Goal: Task Accomplishment & Management: Manage account settings

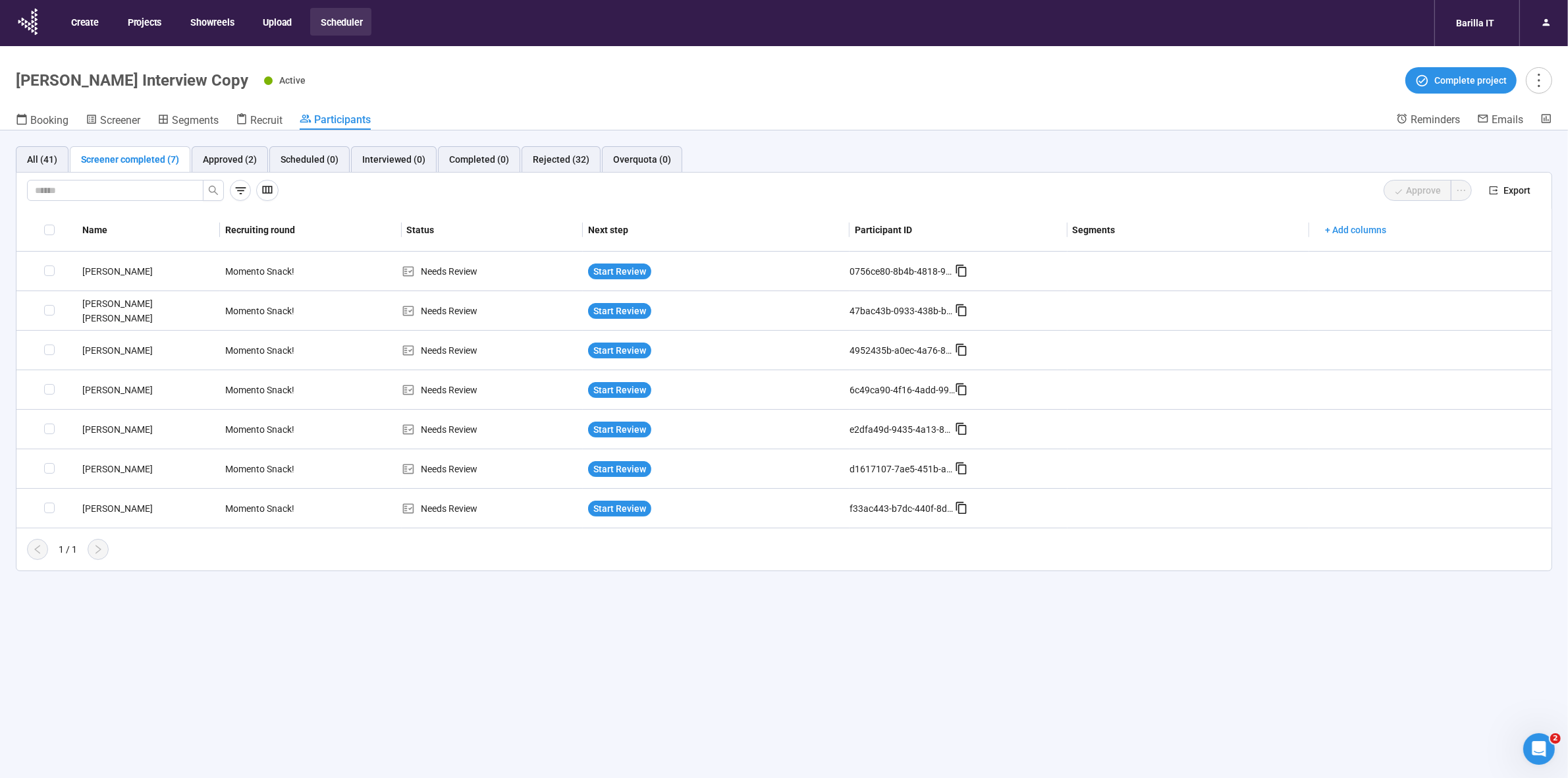
click at [791, 90] on div "Active Complete project" at bounding box center [908, 80] width 1288 height 26
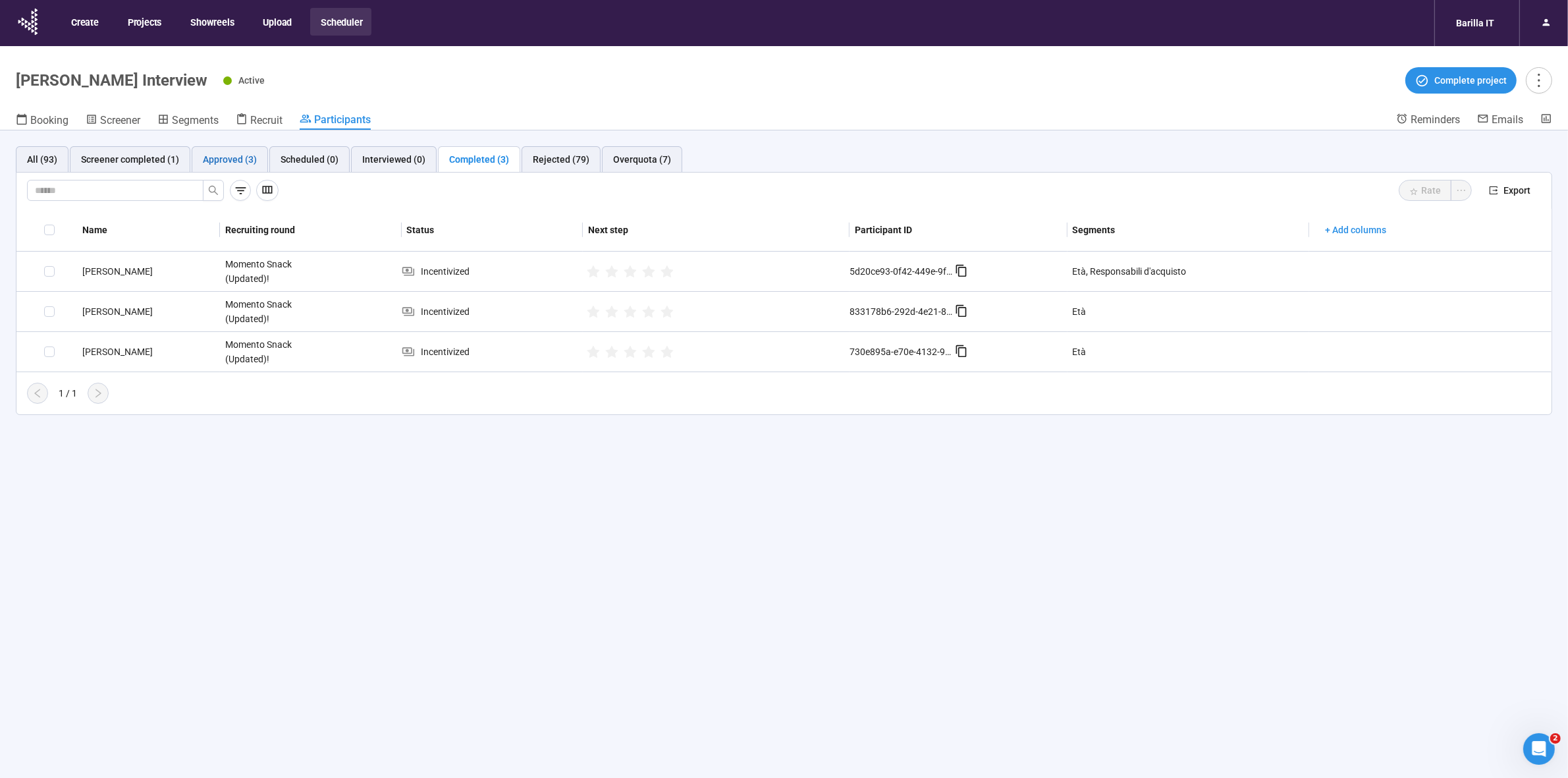
click at [214, 160] on div "Approved (3)" at bounding box center [230, 160] width 54 height 15
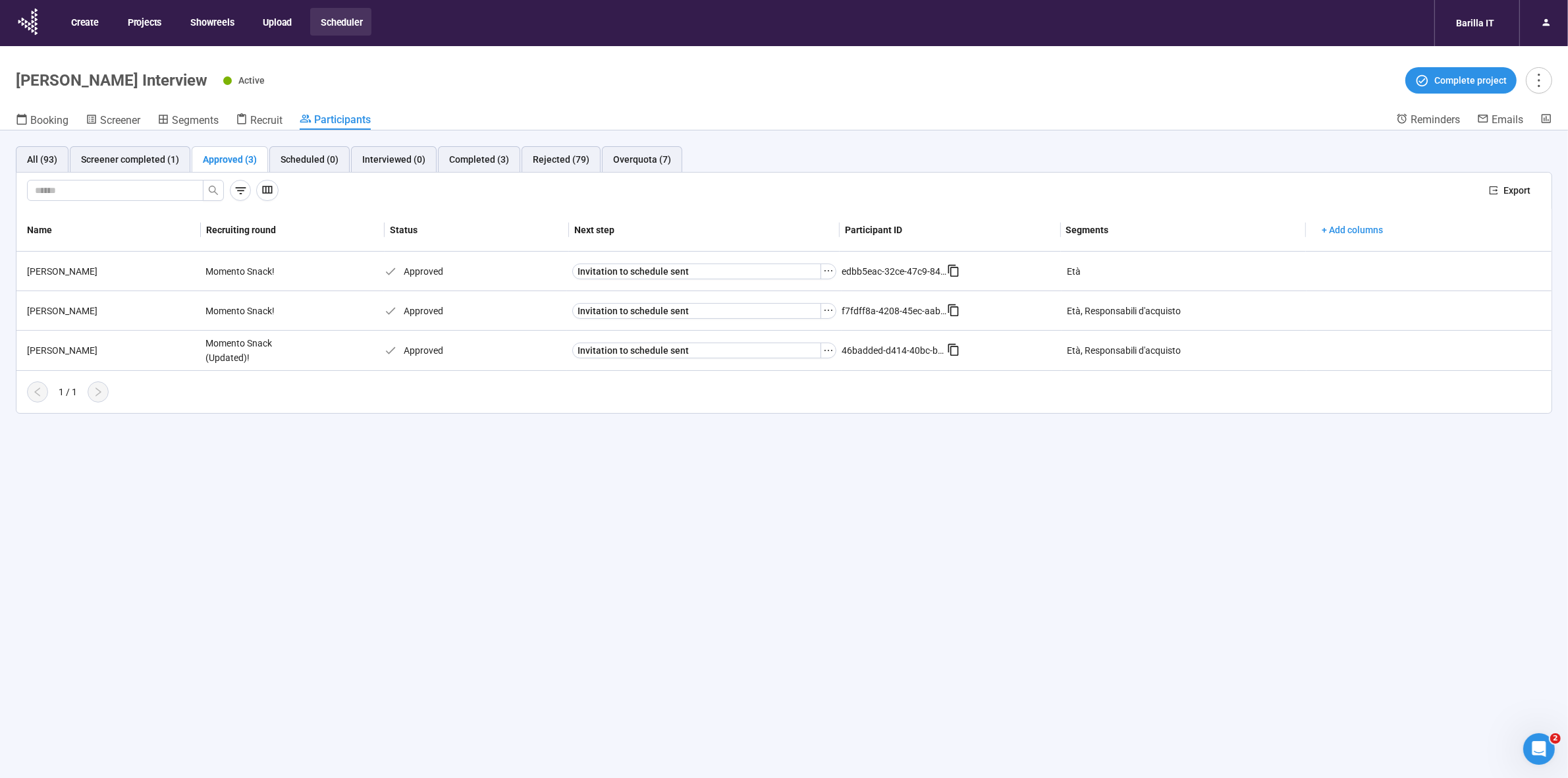
click at [741, 551] on div "All (93) Screener completed (1) Approved (3) Scheduled (0) Interviewed (0) Comp…" at bounding box center [784, 477] width 1568 height 694
click at [307, 160] on div "Scheduled (0)" at bounding box center [309, 160] width 58 height 15
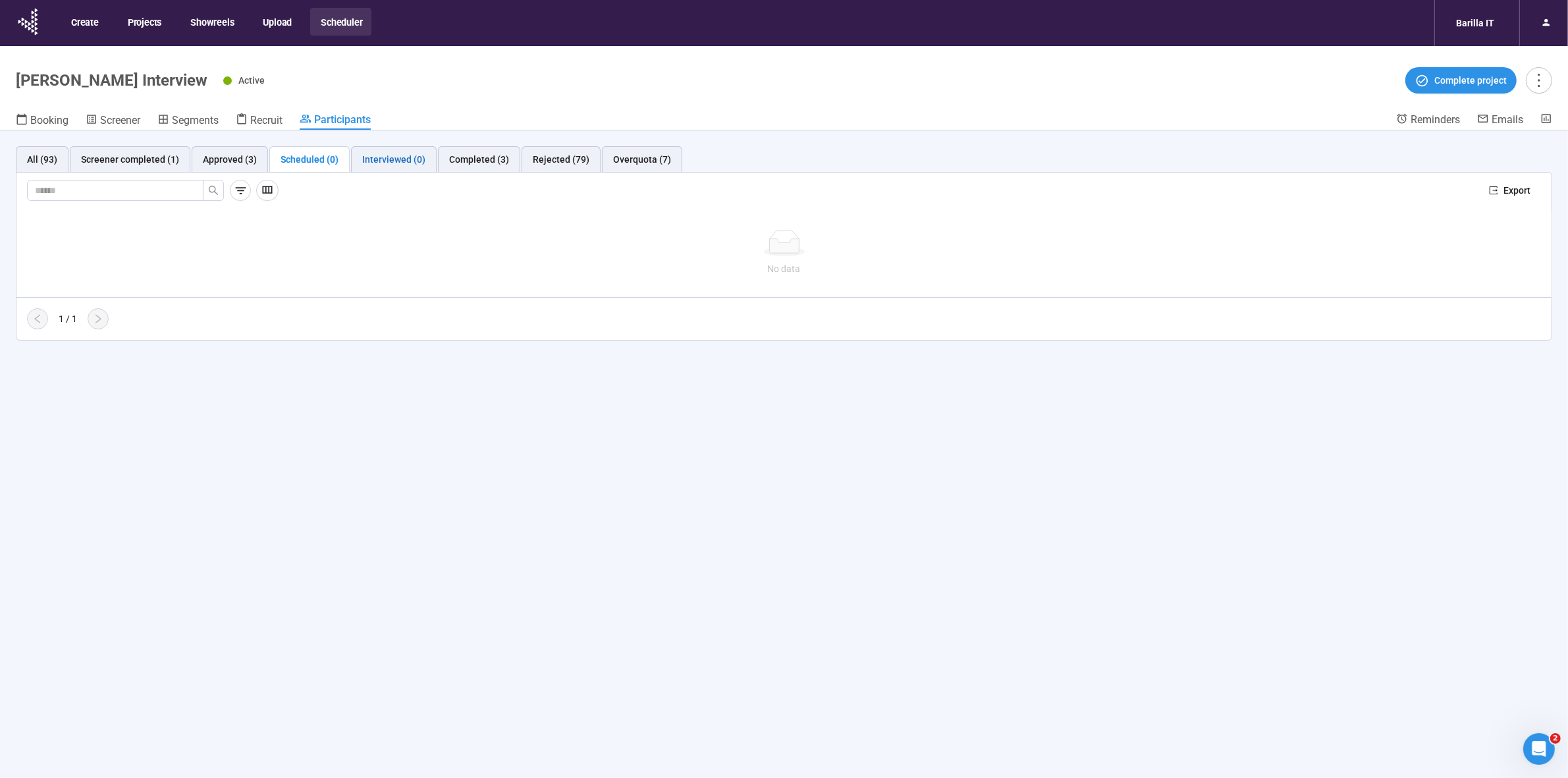
click at [399, 160] on div "Interviewed (0)" at bounding box center [394, 160] width 63 height 15
click at [475, 165] on div "Completed (3)" at bounding box center [479, 160] width 60 height 15
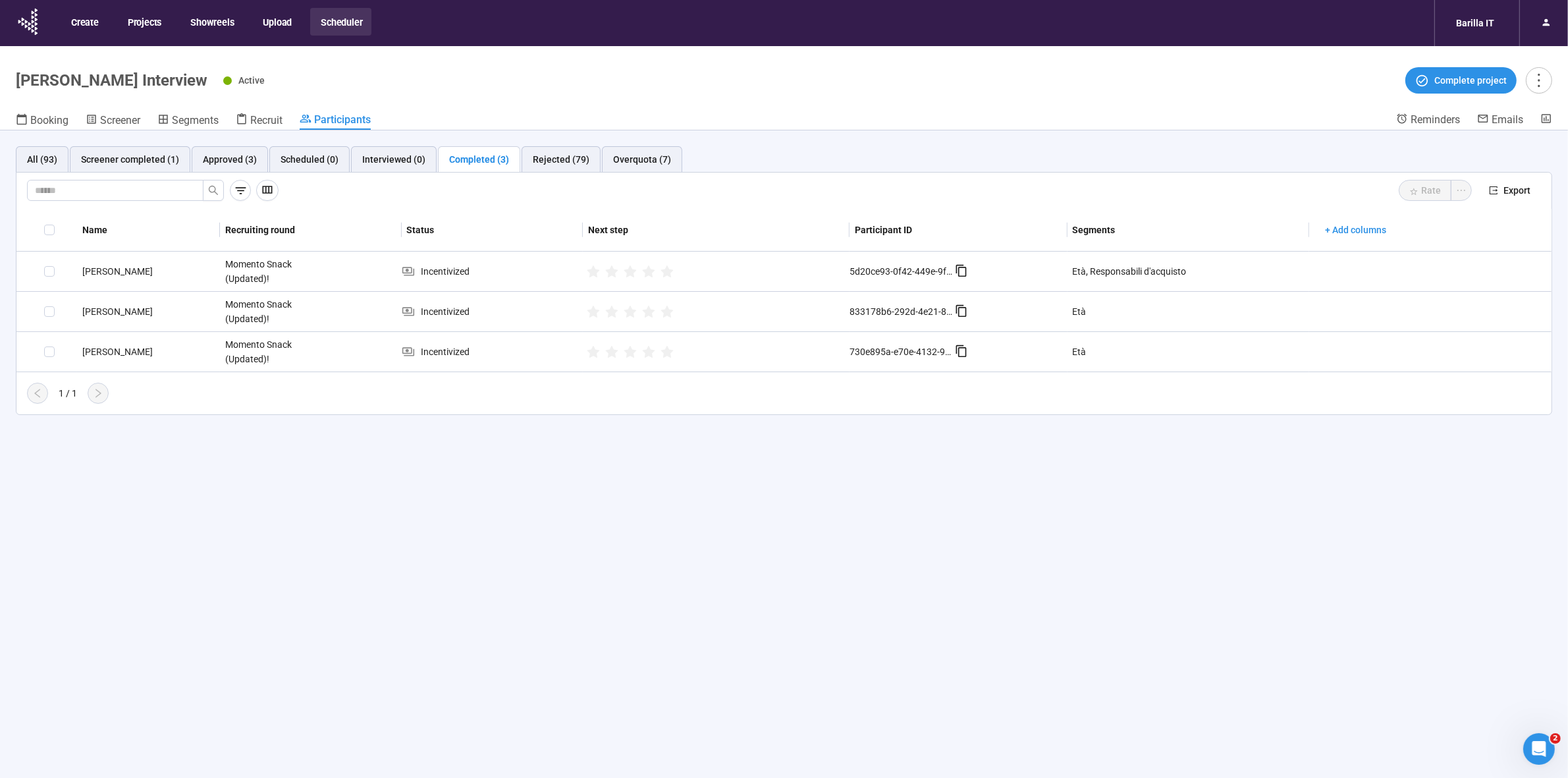
click at [356, 534] on div "All (93) Screener completed (1) Approved (3) Scheduled (0) Interviewed (0) Comp…" at bounding box center [784, 477] width 1568 height 694
click at [272, 122] on span "Recruit" at bounding box center [267, 121] width 33 height 13
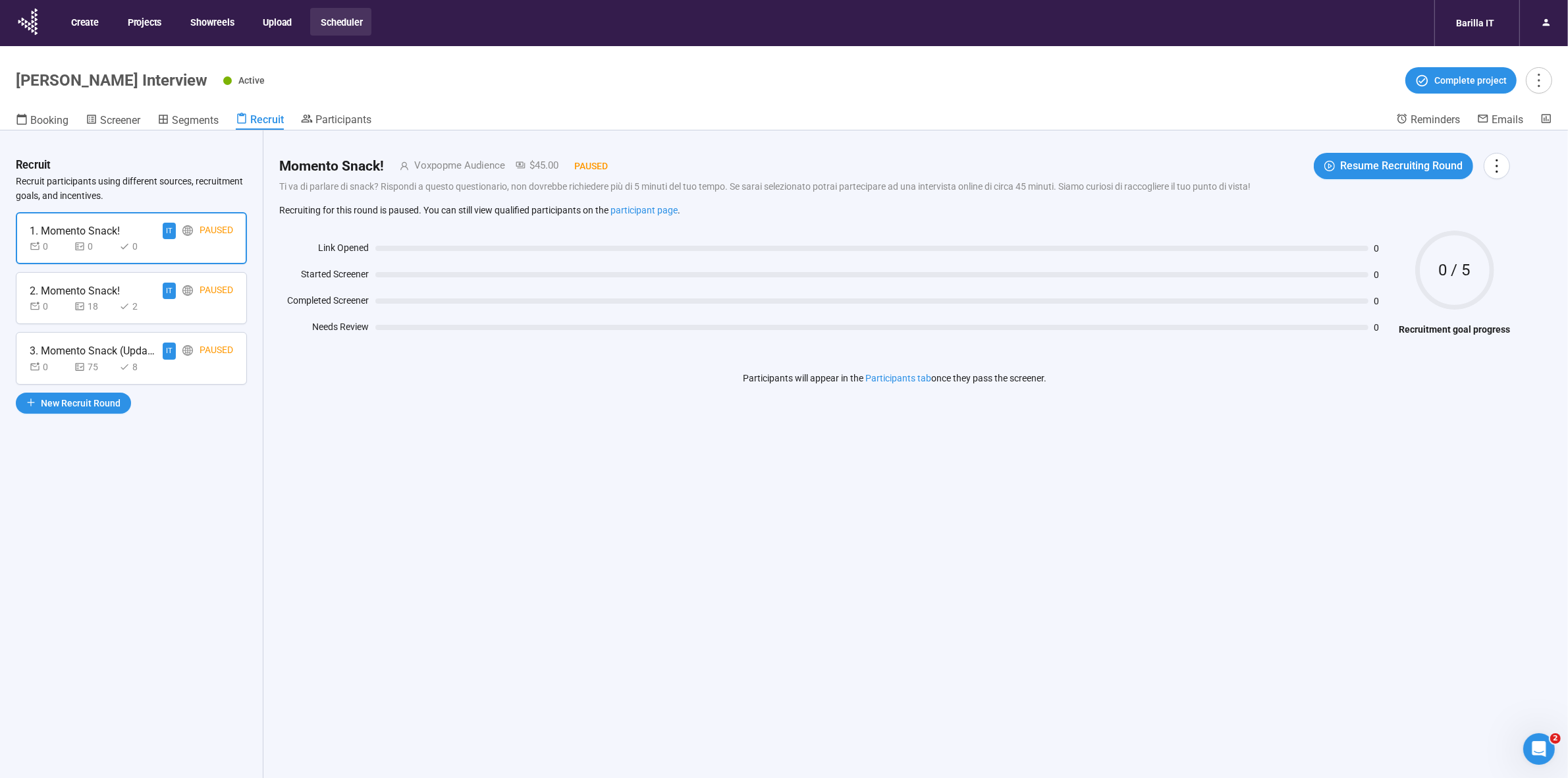
click at [694, 579] on div "Momento Snack! Voxpopme Audience $45.00 Paused Resume Recruiting Round Ti va di…" at bounding box center [894, 477] width 1262 height 694
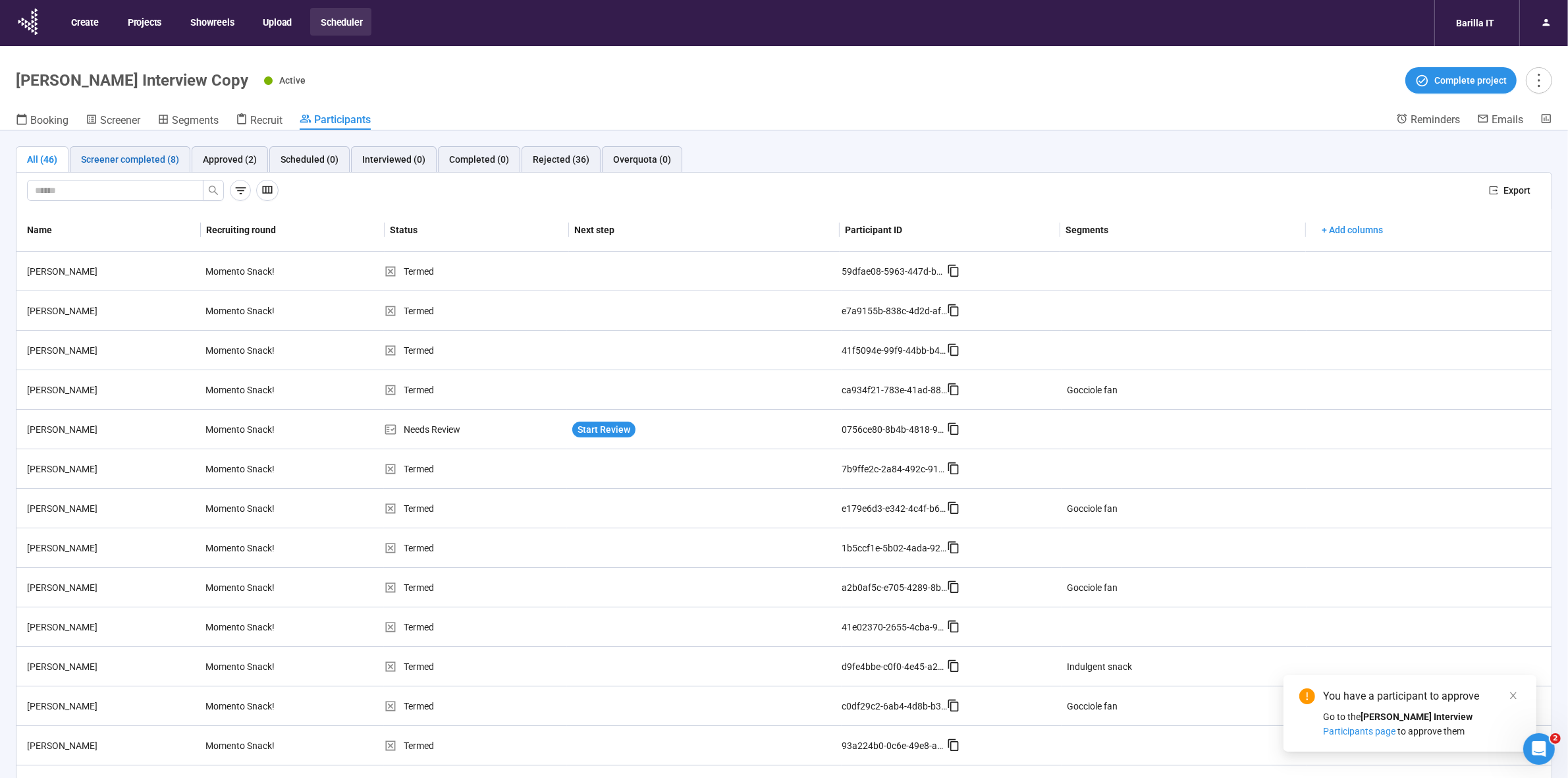
click at [120, 153] on div "Screener completed (8)" at bounding box center [130, 160] width 98 height 15
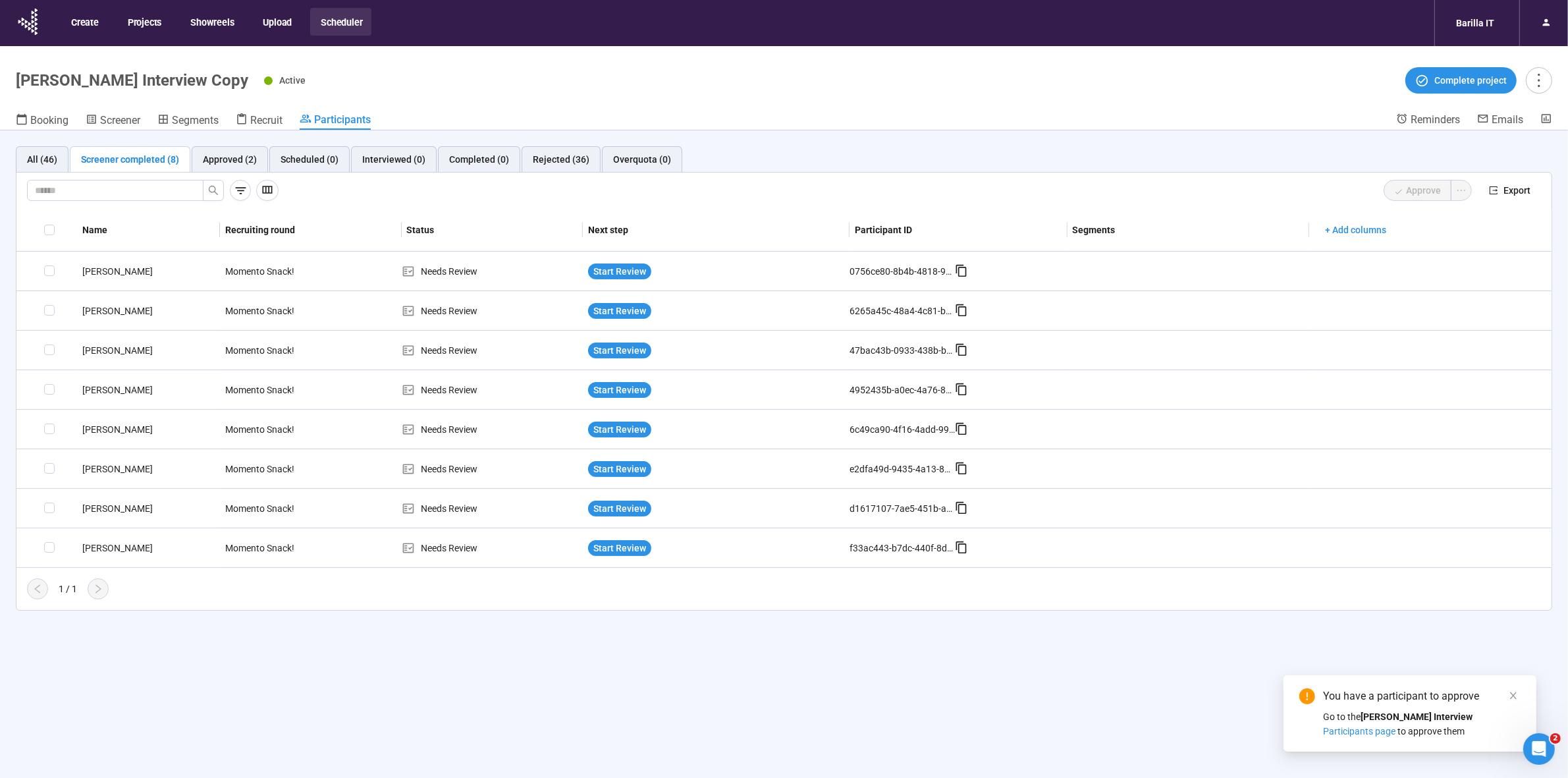
click at [623, 677] on div "All (46) Screener completed (8) Approved (2) Scheduled (0) Interviewed (0) Comp…" at bounding box center [784, 477] width 1568 height 694
click at [261, 125] on span "Recruit" at bounding box center [267, 121] width 33 height 13
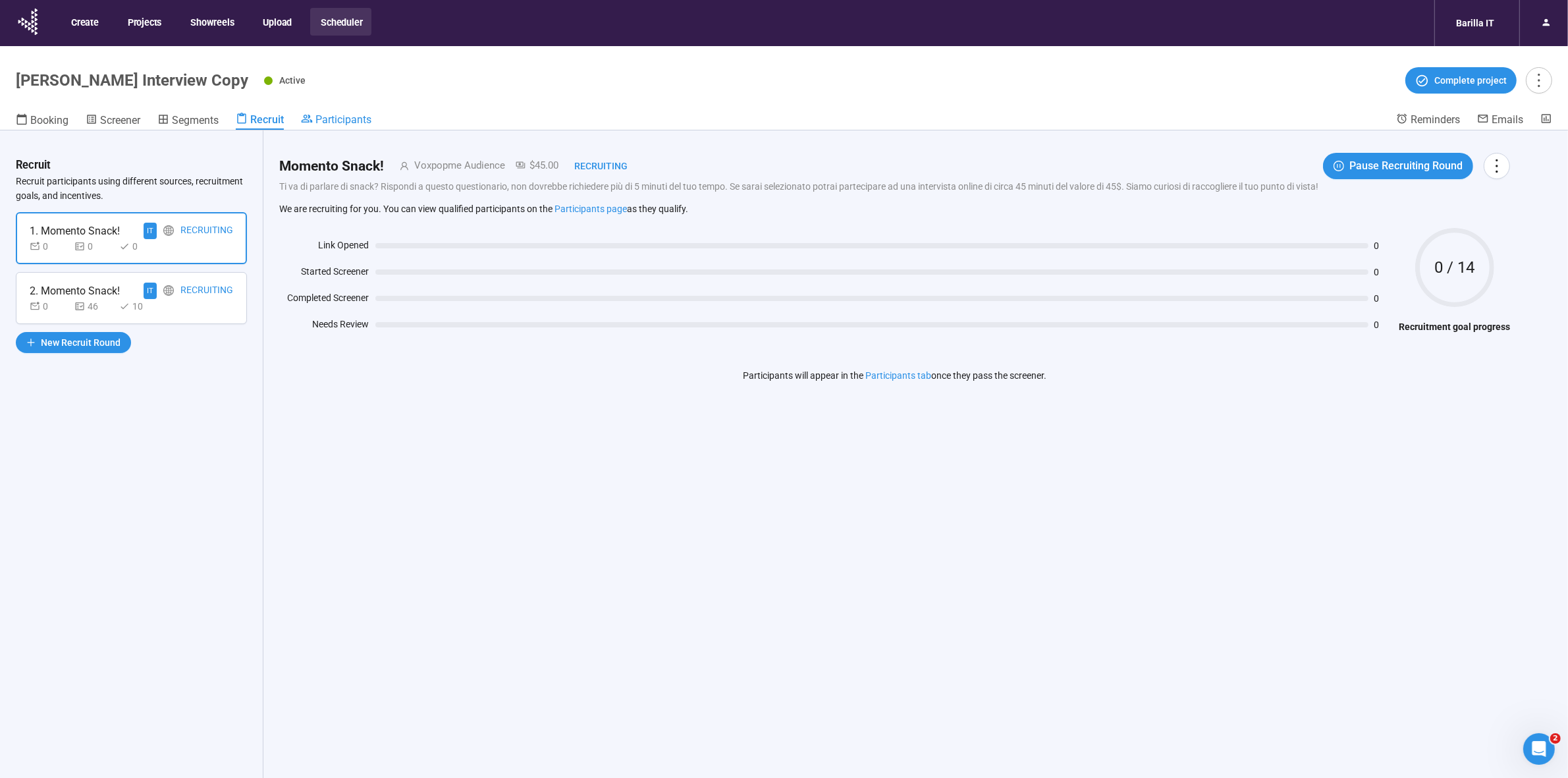
click at [336, 122] on span "Participants" at bounding box center [344, 120] width 56 height 13
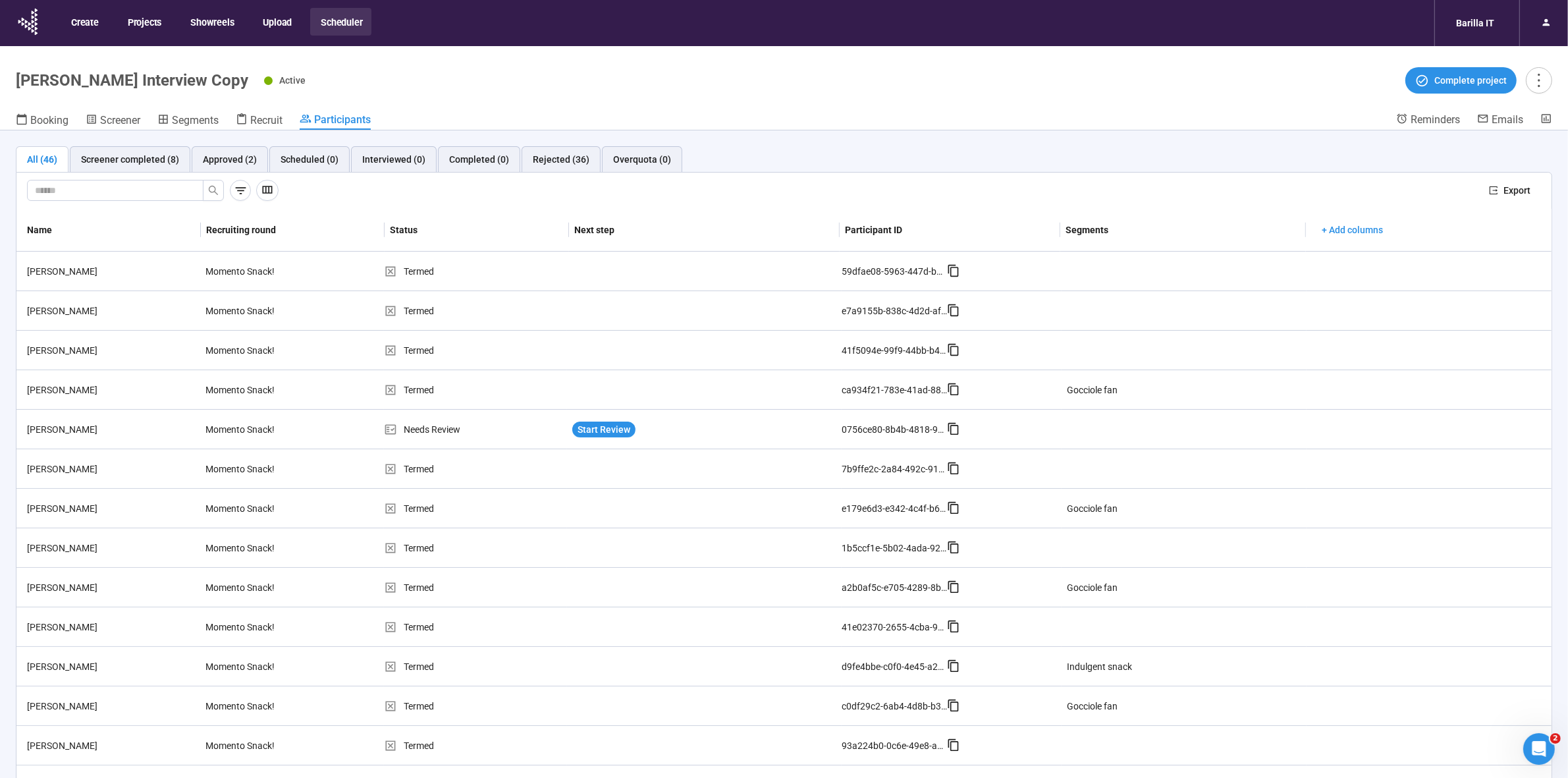
click at [137, 145] on div "All (46) Screener completed (8) Approved (2) Scheduled (0) Interviewed (0) Comp…" at bounding box center [784, 477] width 1568 height 694
click at [135, 149] on div "Screener completed (8)" at bounding box center [130, 159] width 121 height 26
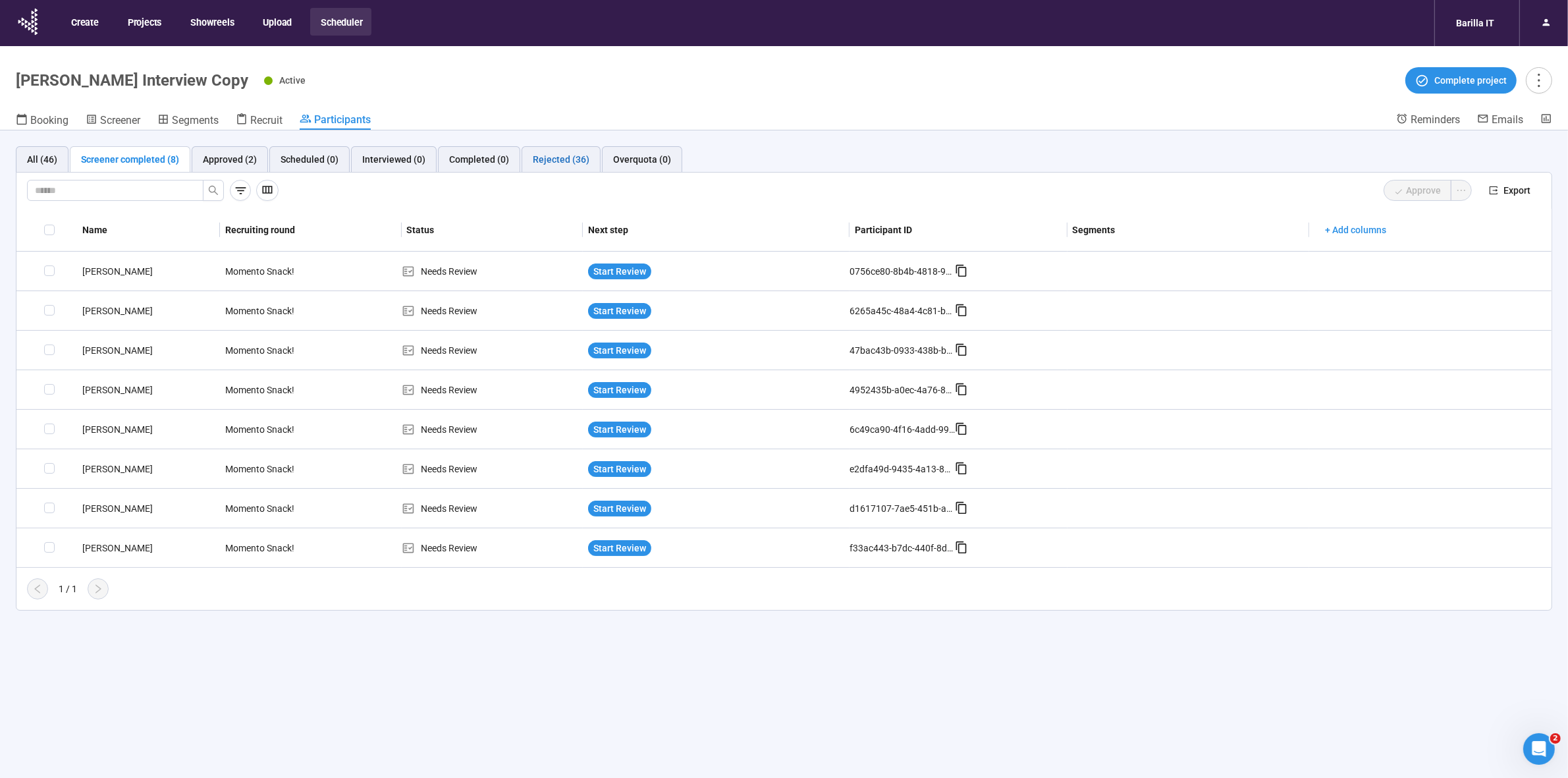
click at [555, 162] on div "Rejected (36)" at bounding box center [560, 160] width 56 height 15
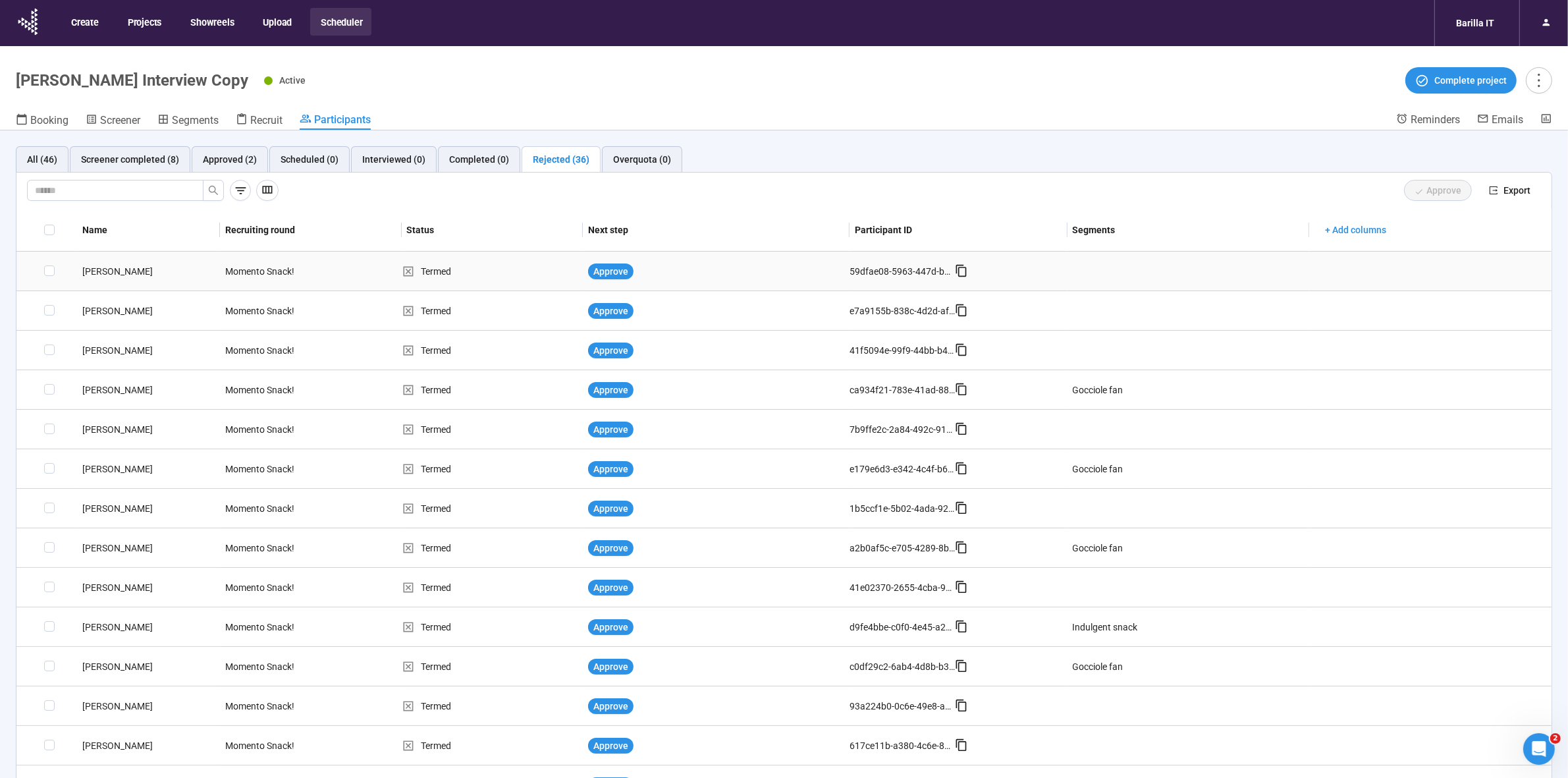
click at [87, 272] on div "[PERSON_NAME]" at bounding box center [149, 271] width 143 height 15
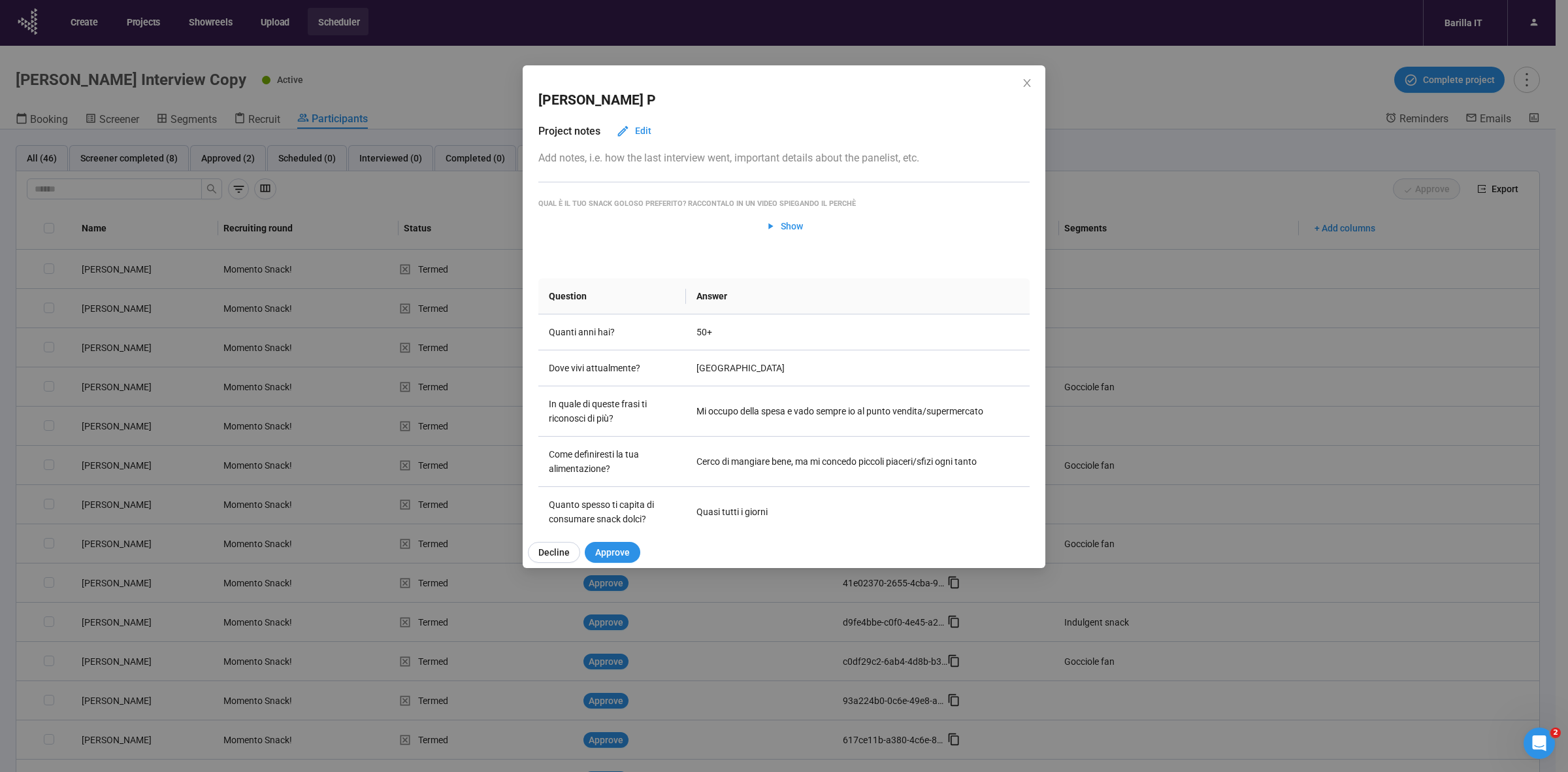
click at [105, 301] on div "Daniela P Project notes Edit Add notes, i.e. how the last interview went, impor…" at bounding box center [784, 386] width 1568 height 772
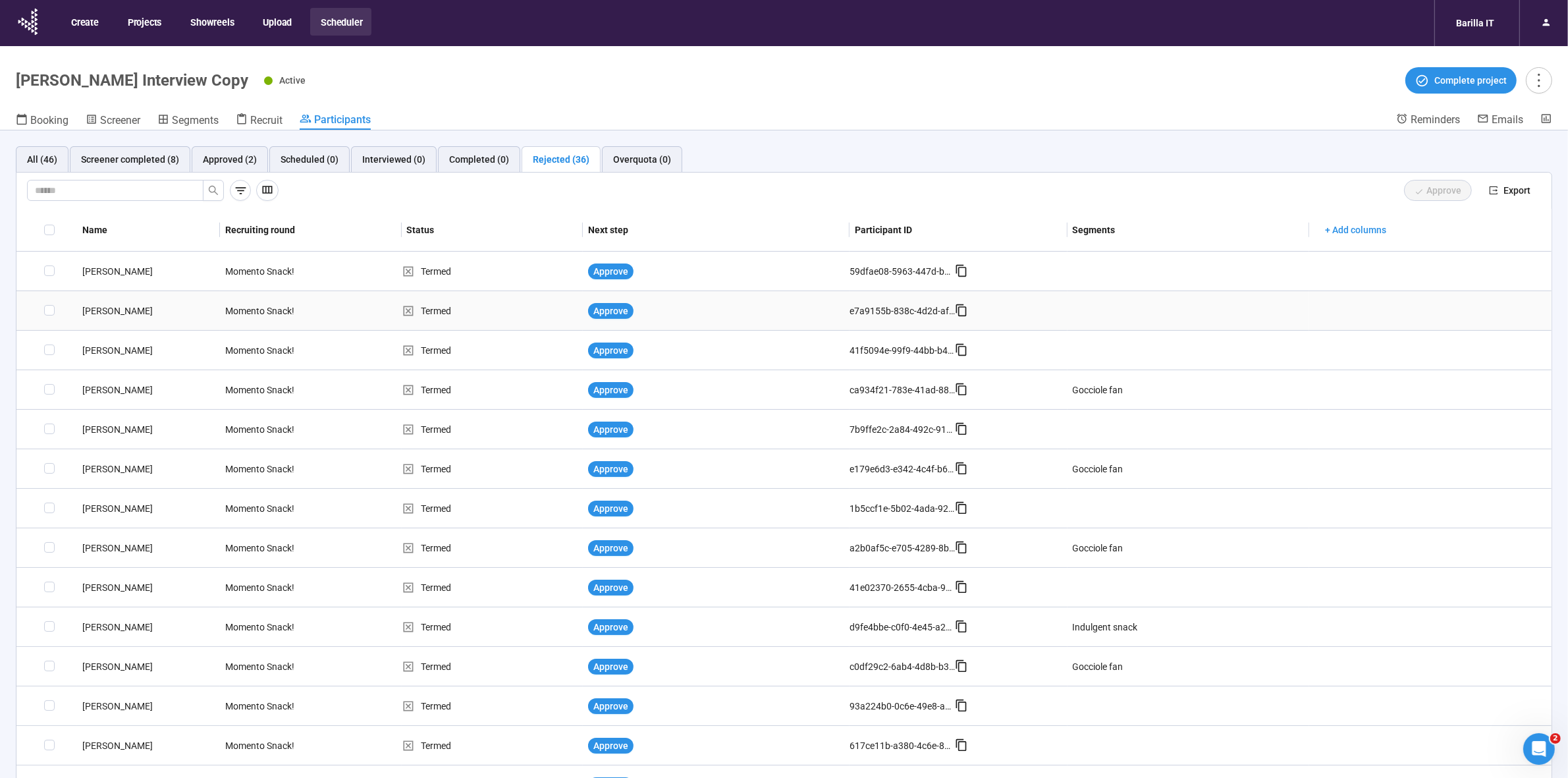
click at [111, 306] on div "[PERSON_NAME]" at bounding box center [149, 311] width 143 height 15
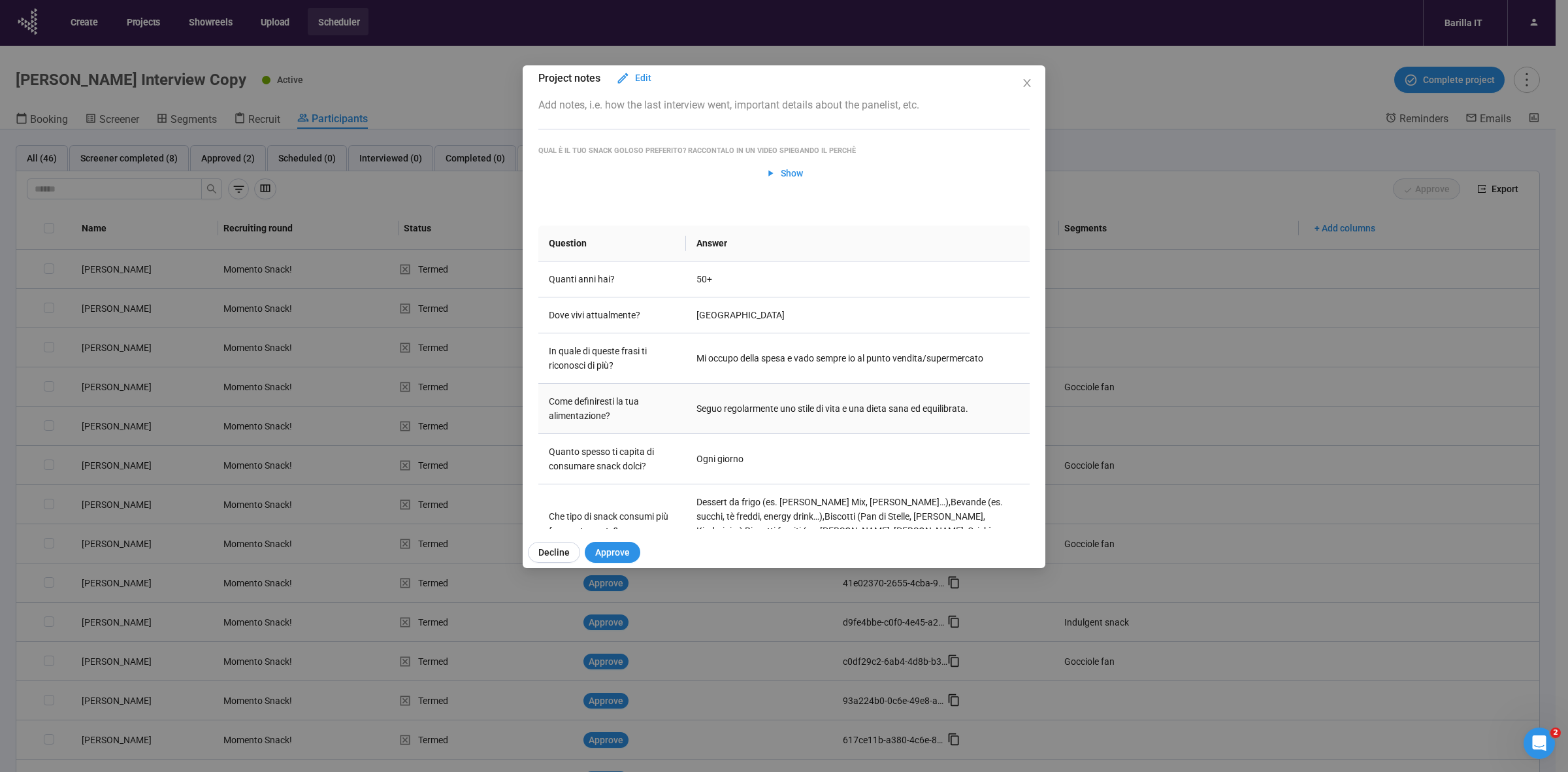
scroll to position [82, 0]
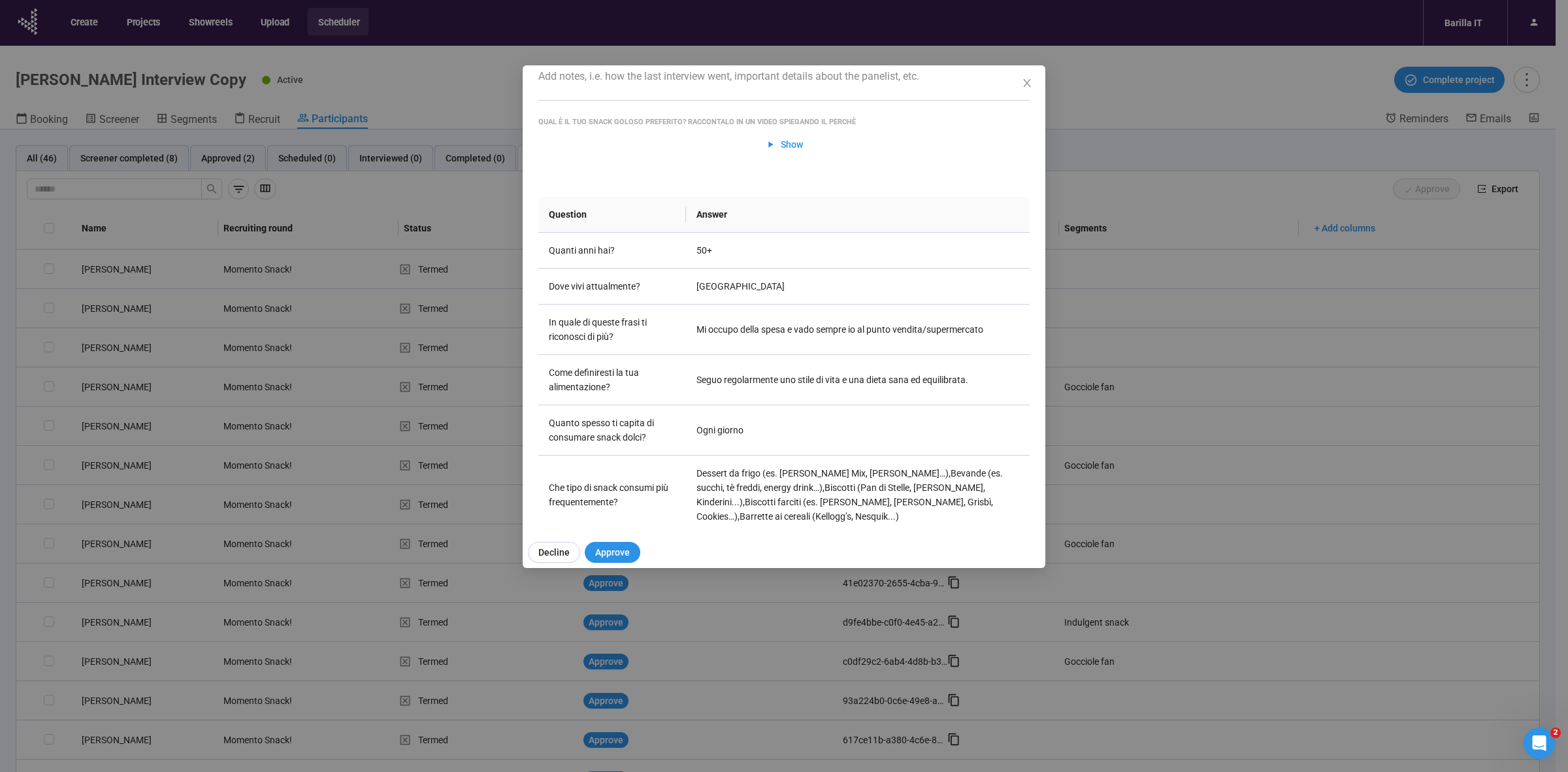
click at [4, 356] on div "ALESSANDRO M Project notes Edit Add notes, i.e. how the last interview went, im…" at bounding box center [784, 386] width 1568 height 772
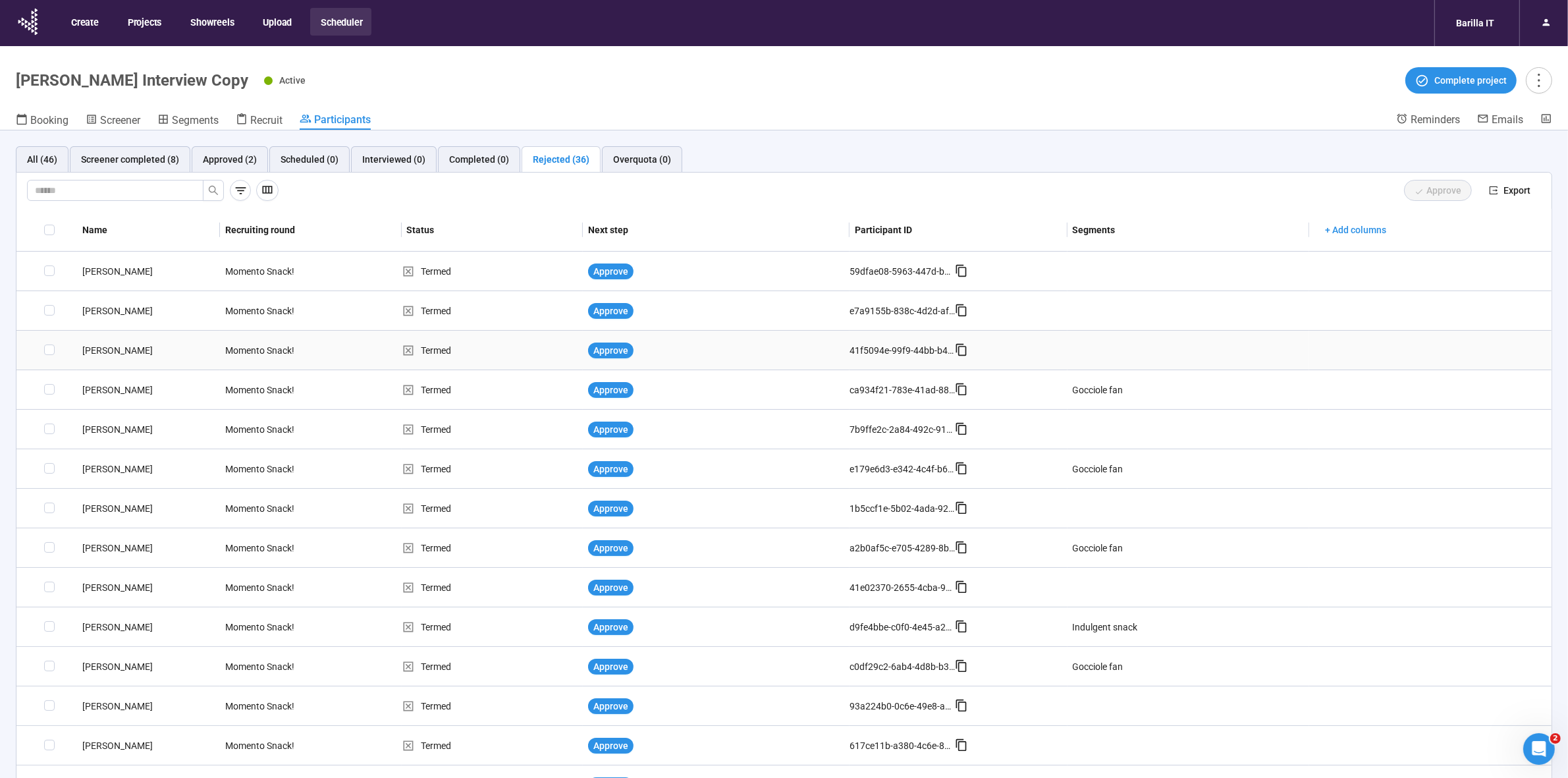
click at [111, 347] on div "[PERSON_NAME]" at bounding box center [149, 350] width 143 height 15
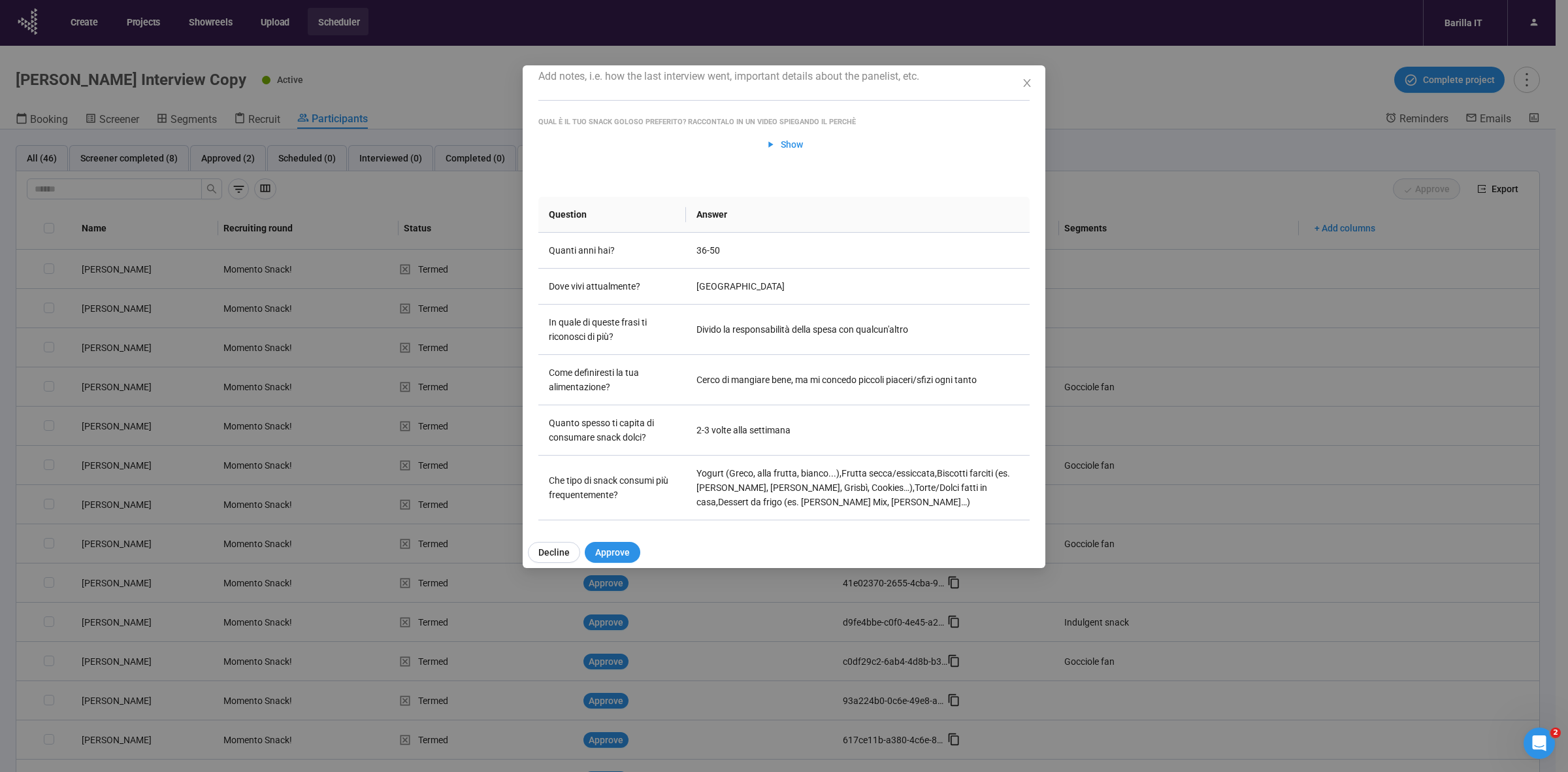
click at [0, 508] on div "Simone Q Project notes Edit Add notes, i.e. how the last interview went, import…" at bounding box center [784, 386] width 1568 height 772
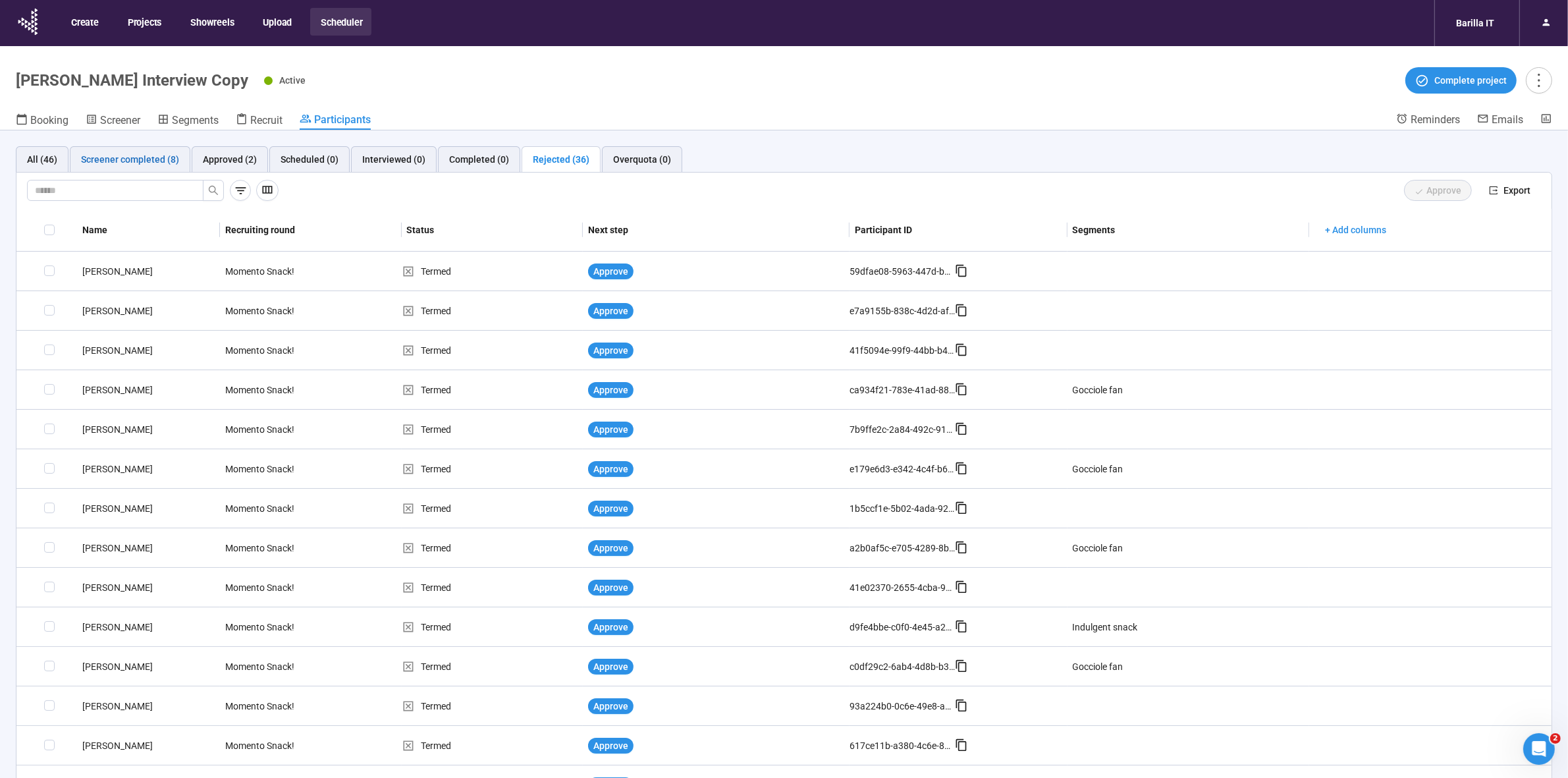
click at [147, 162] on div "Screener completed (8)" at bounding box center [130, 160] width 98 height 15
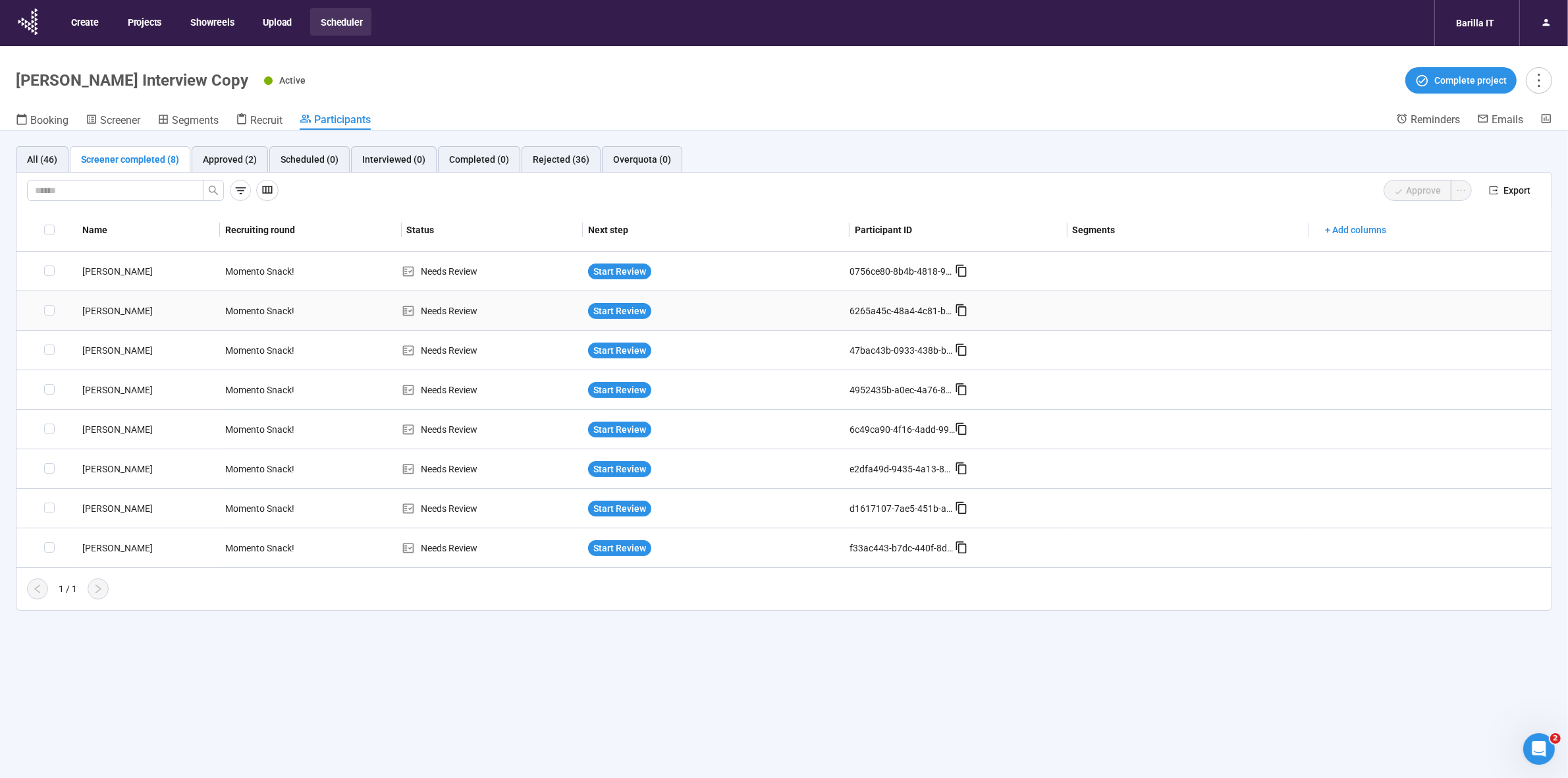
click at [96, 315] on div "[PERSON_NAME]" at bounding box center [149, 311] width 143 height 15
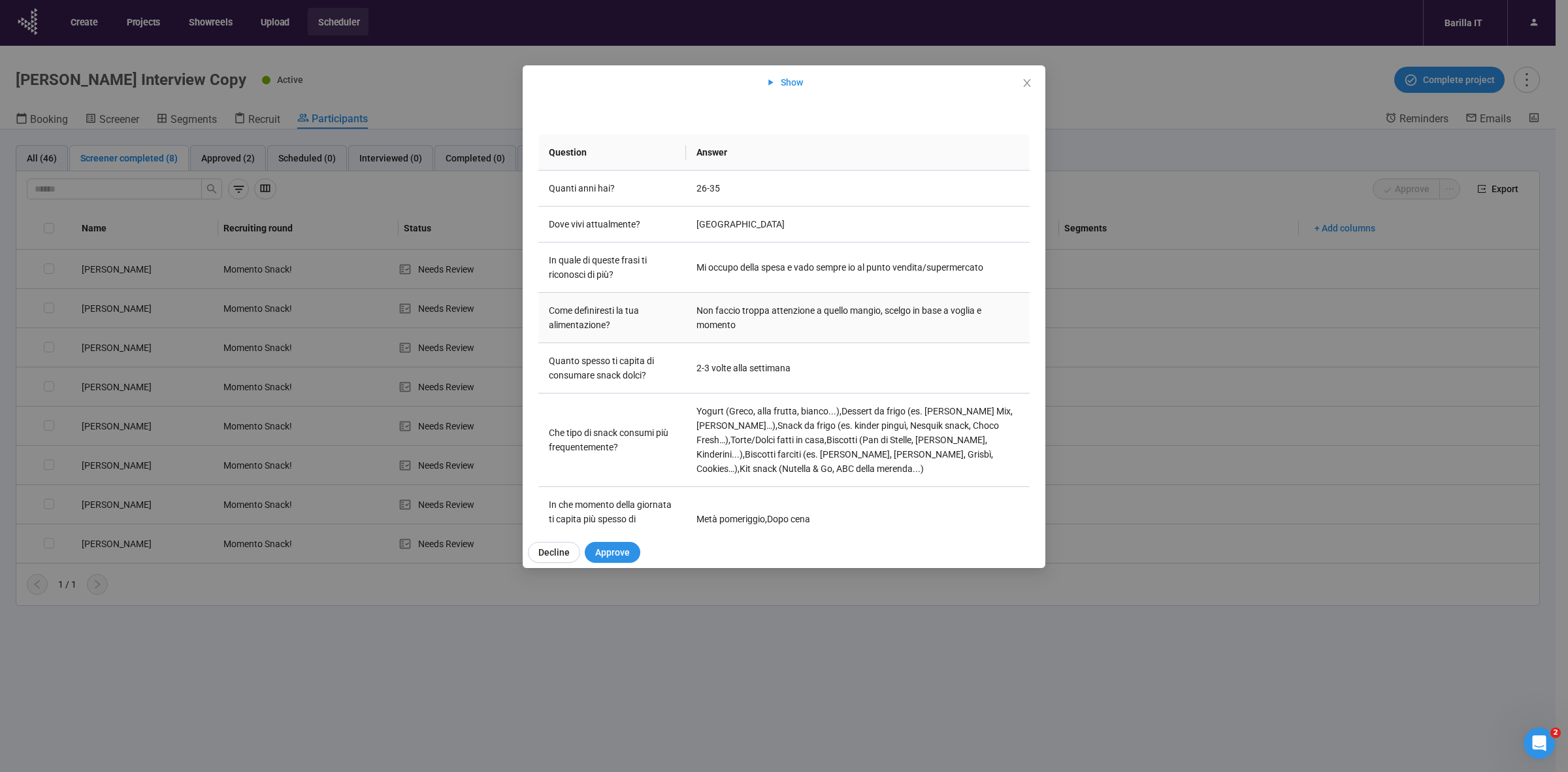
scroll to position [245, 0]
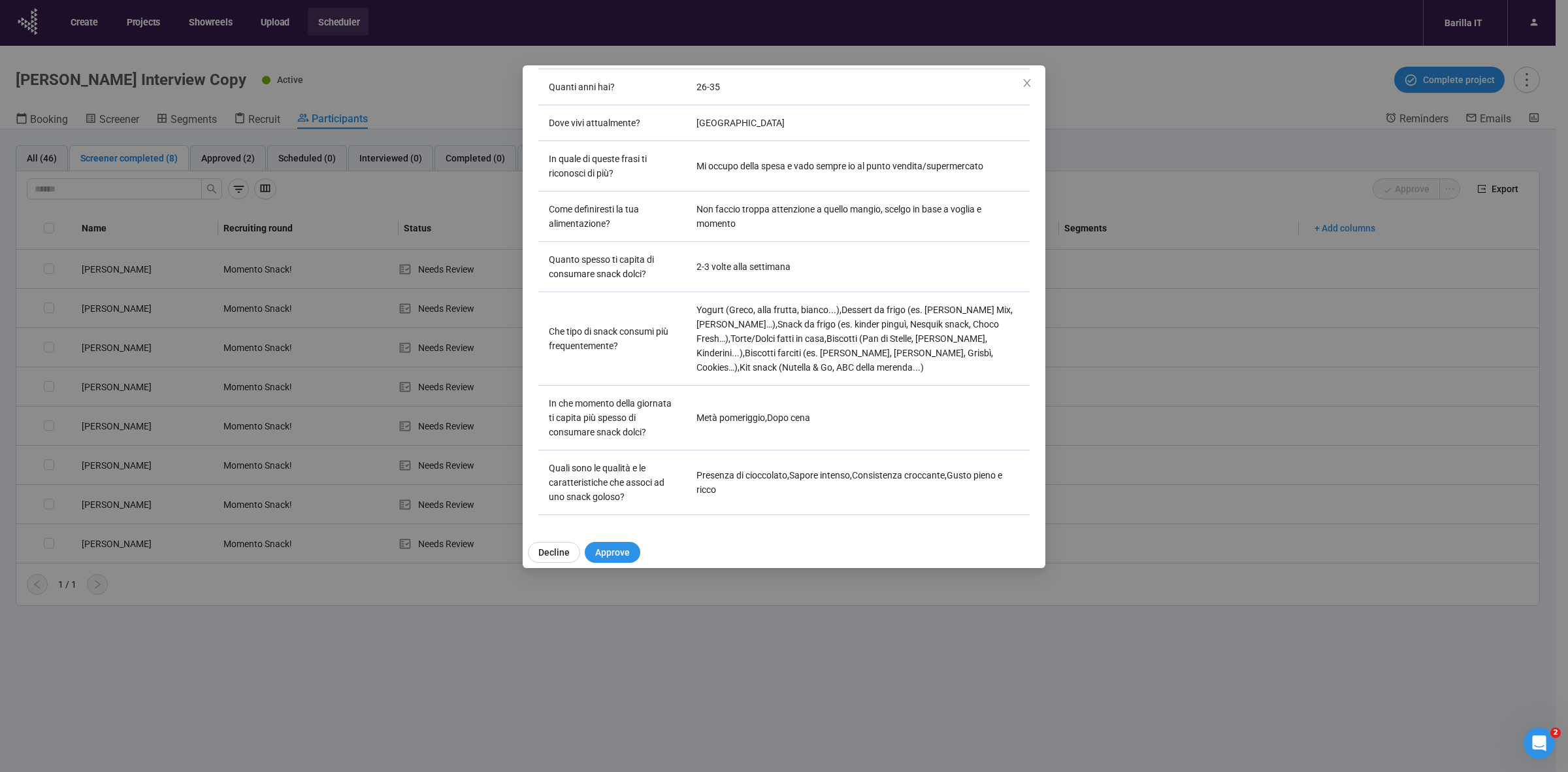
click at [679, 694] on div "sara n Project notes Edit Add notes, i.e. how the last interview went, importan…" at bounding box center [784, 386] width 1568 height 772
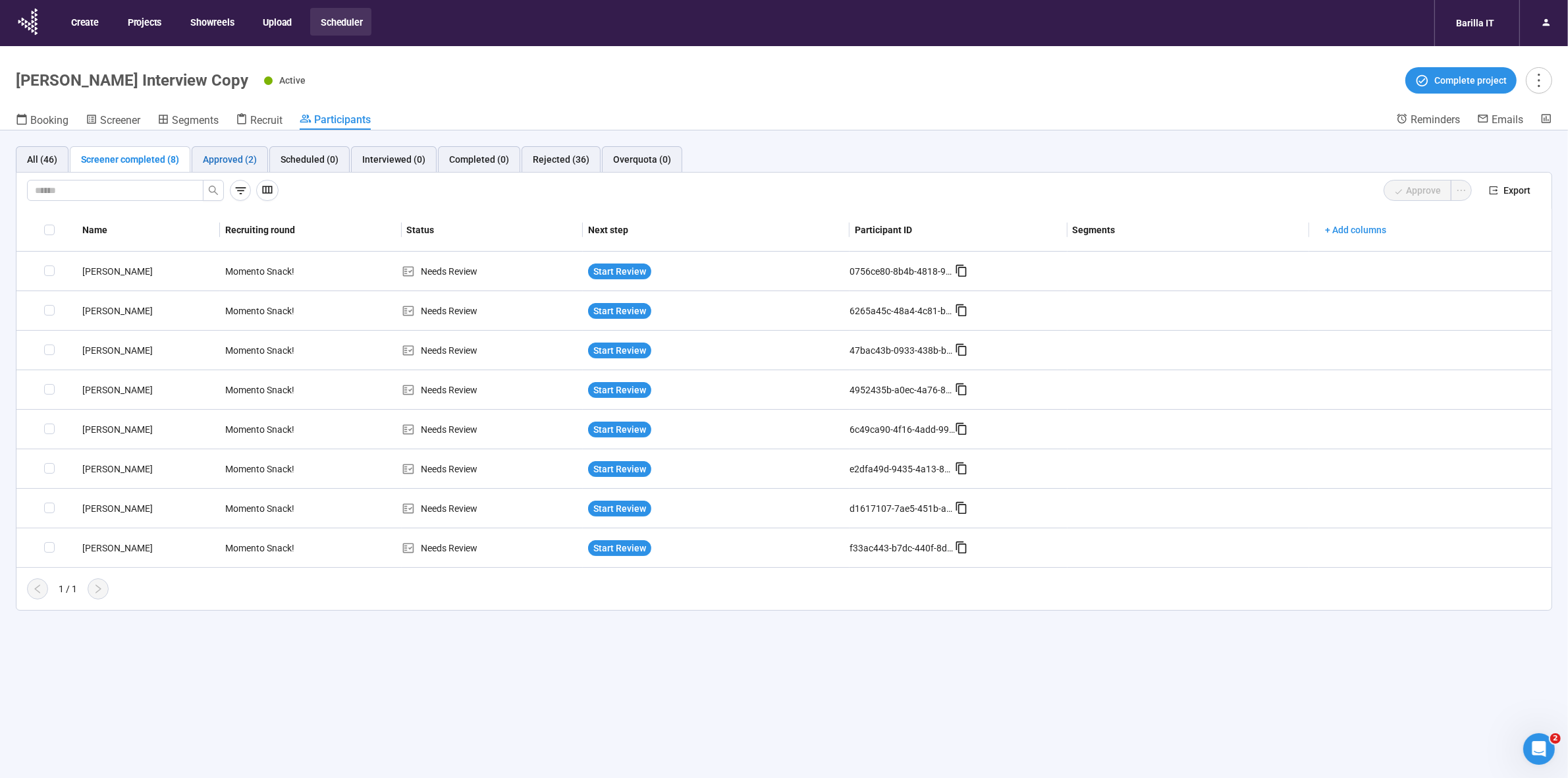
click at [215, 159] on div "Approved (2)" at bounding box center [230, 160] width 54 height 15
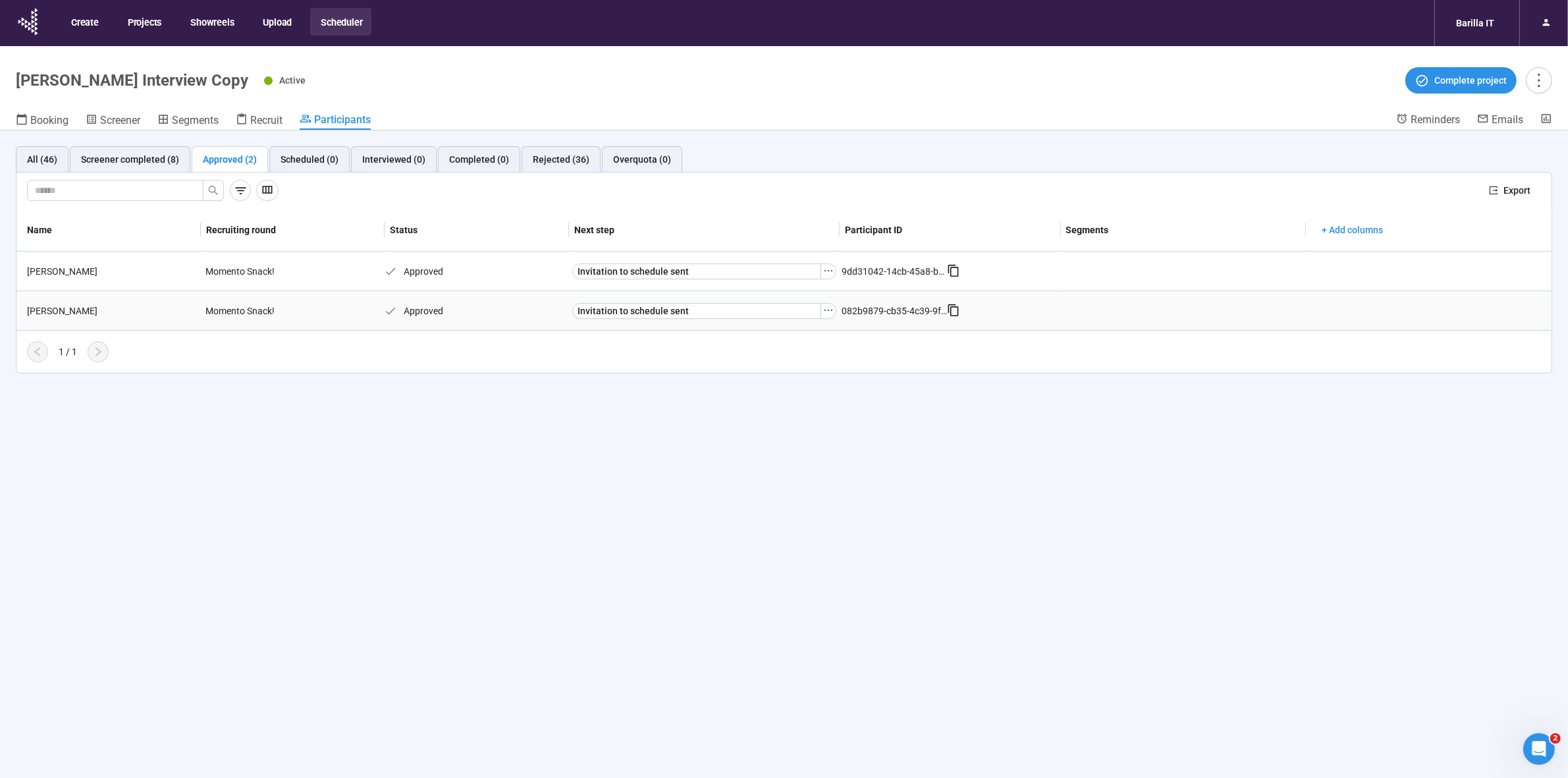
click at [54, 314] on div "Elettra G." at bounding box center [111, 311] width 179 height 15
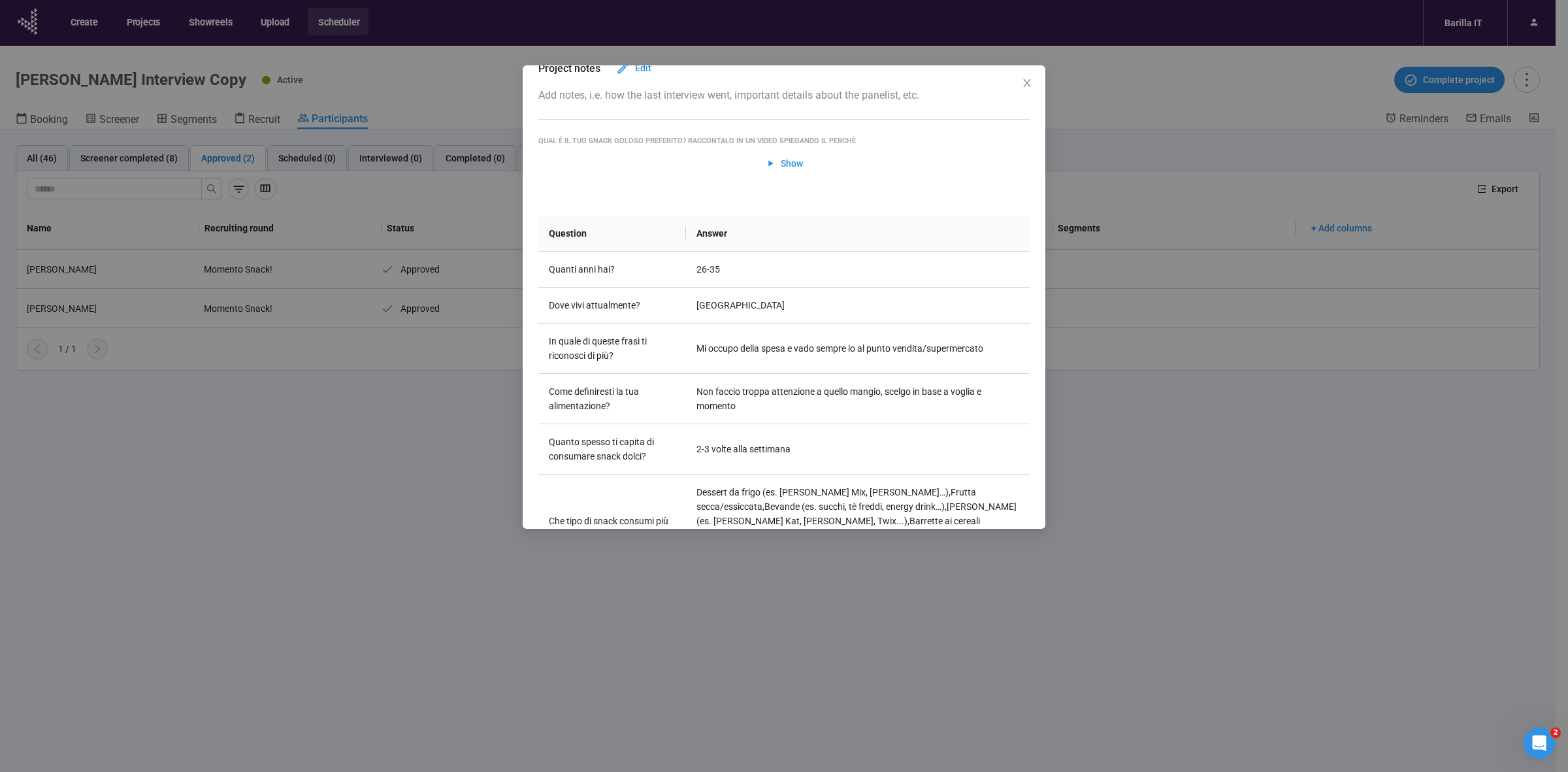
scroll to position [0, 0]
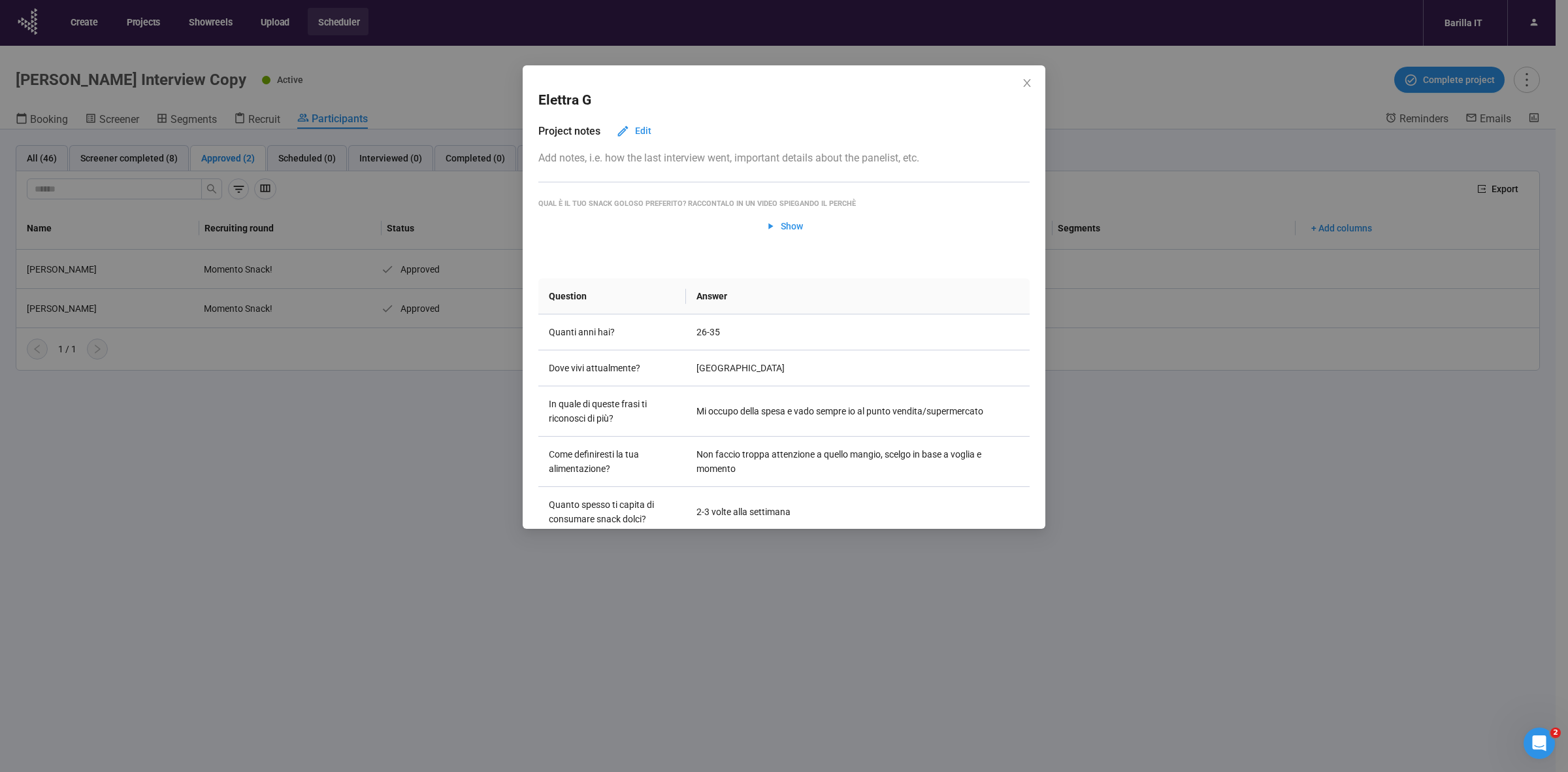
drag, startPoint x: 187, startPoint y: 518, endPoint x: 240, endPoint y: 515, distance: 53.1
click at [186, 518] on div "Elettra G Project notes Edit Add notes, i.e. how the last interview went, impor…" at bounding box center [784, 386] width 1568 height 772
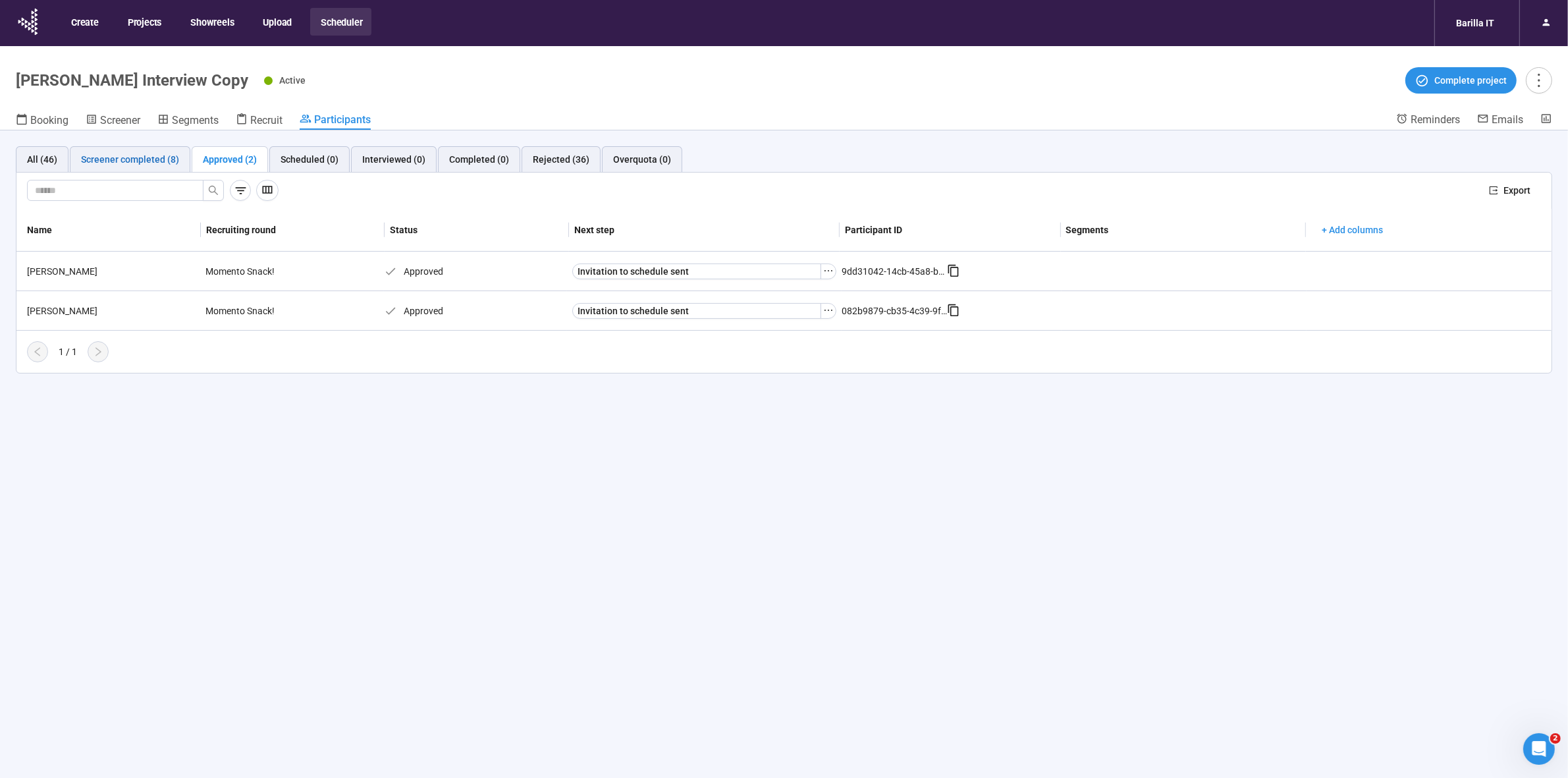
click at [143, 152] on div "Screener completed (8)" at bounding box center [130, 160] width 98 height 15
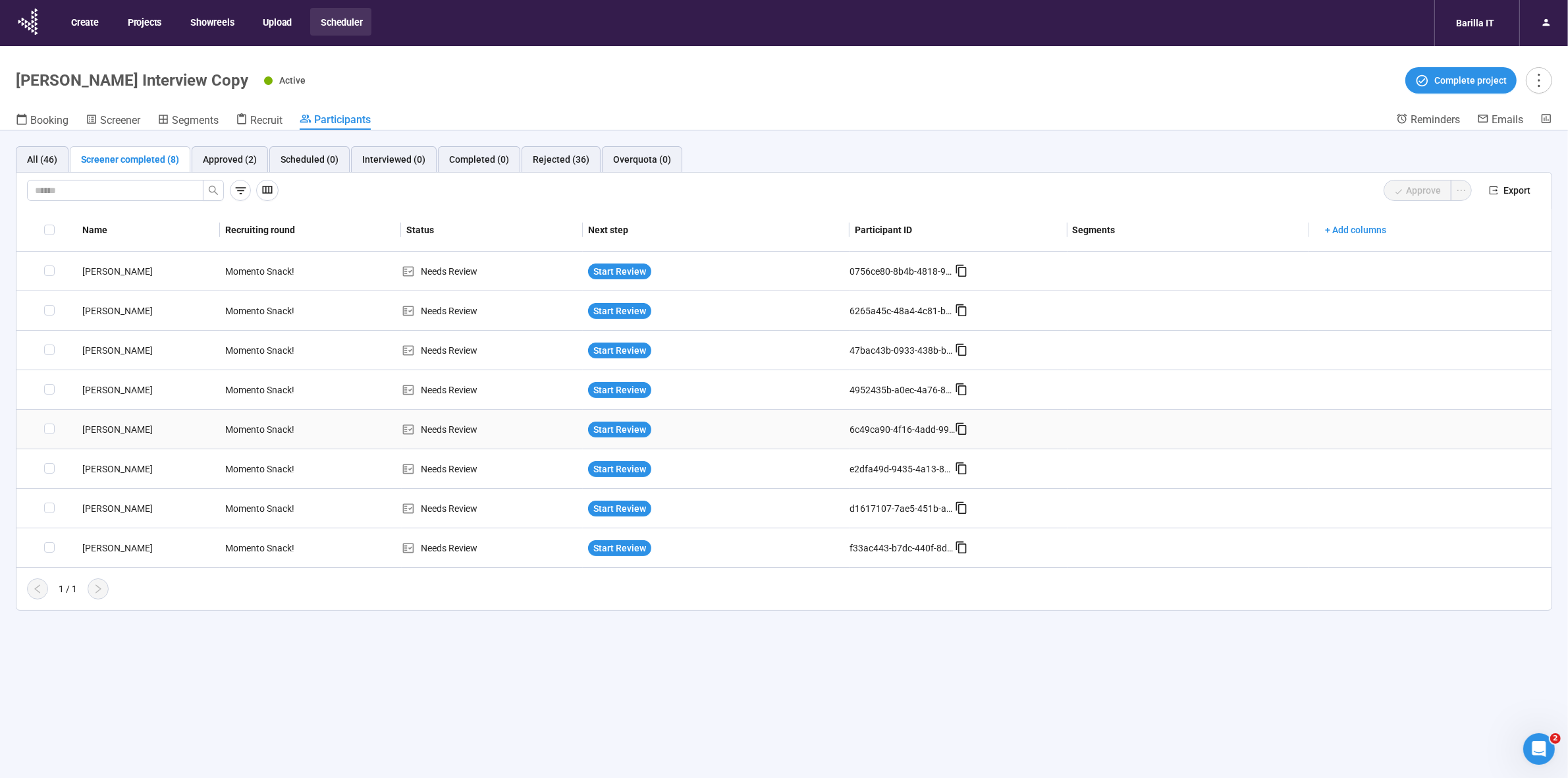
click at [121, 429] on div "[PERSON_NAME]" at bounding box center [149, 429] width 143 height 15
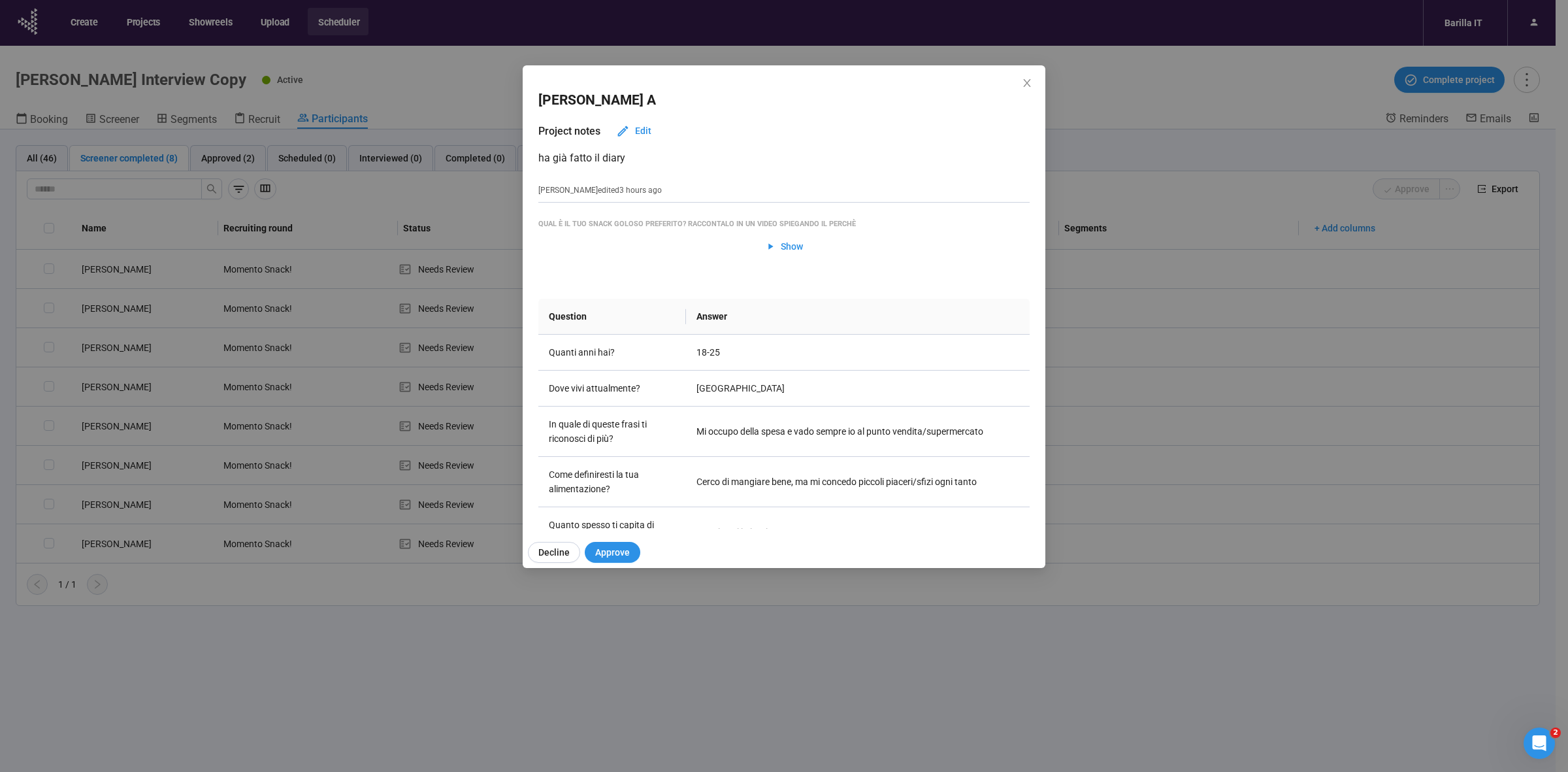
click at [161, 599] on div "Francesca A Project notes Edit ha già fatto il diary Teresa edited 3 hours ago …" at bounding box center [784, 386] width 1568 height 772
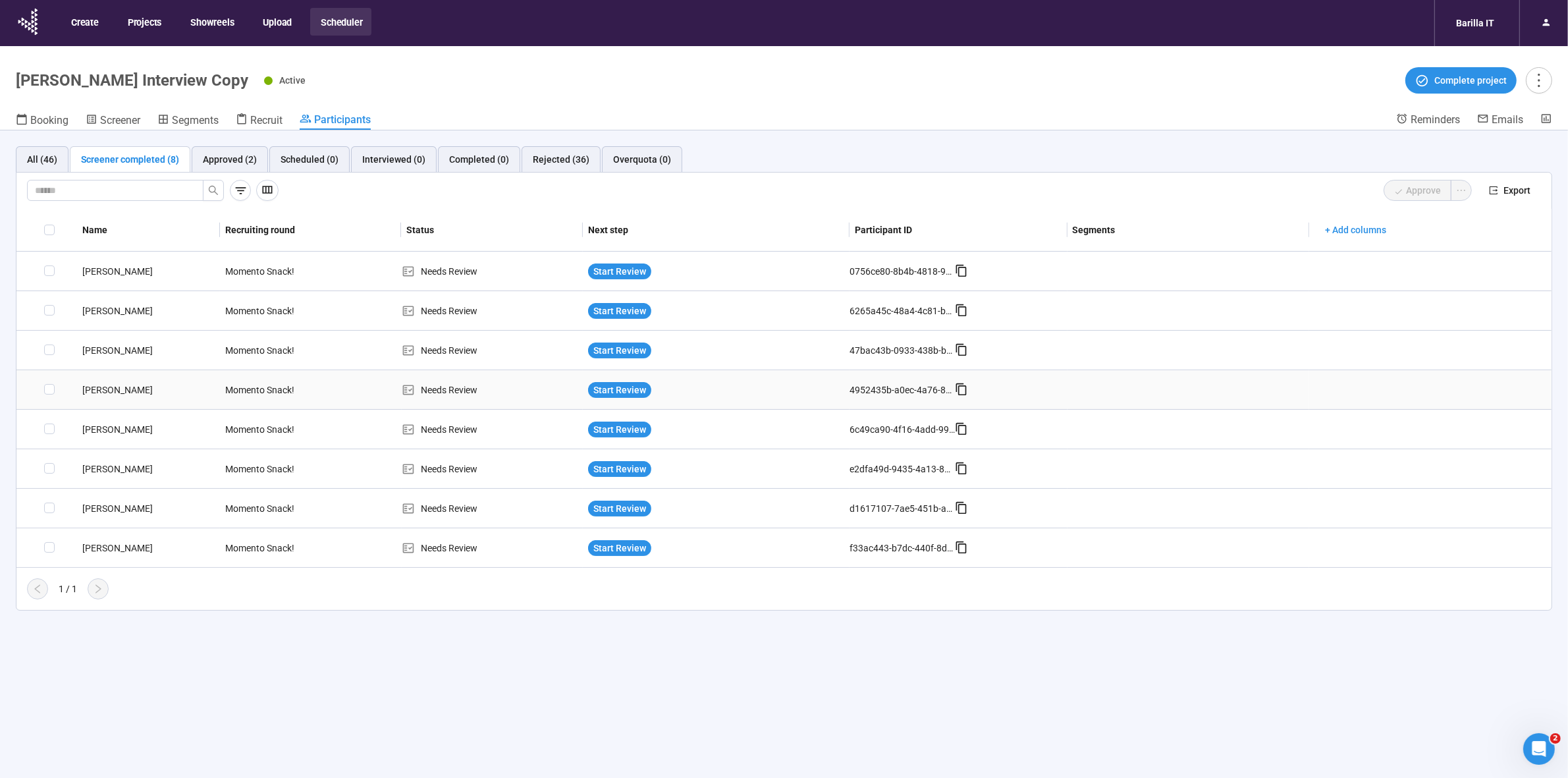
click at [103, 392] on div "[PERSON_NAME]" at bounding box center [149, 390] width 143 height 15
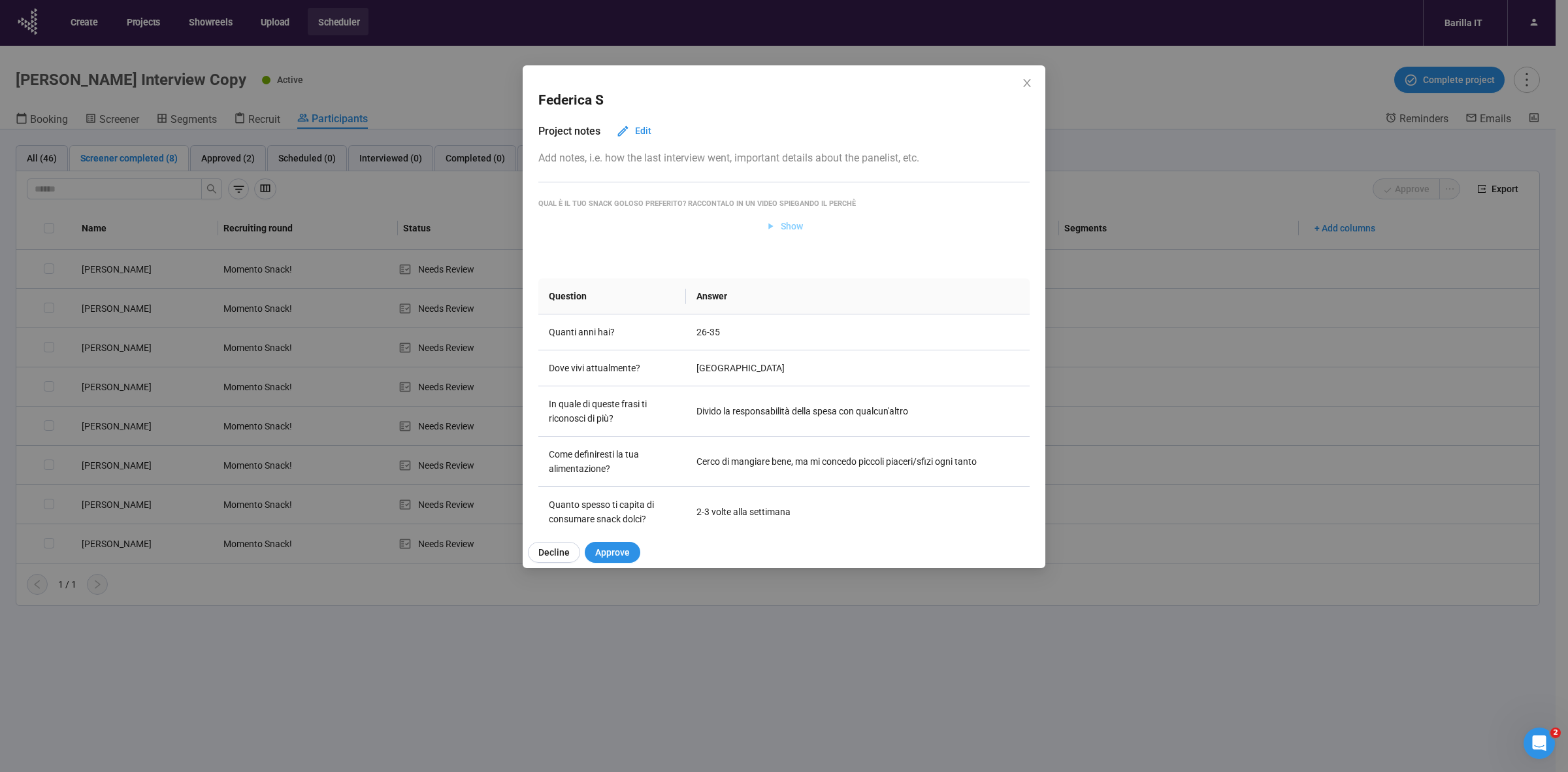
click at [781, 226] on span "Show" at bounding box center [792, 226] width 22 height 14
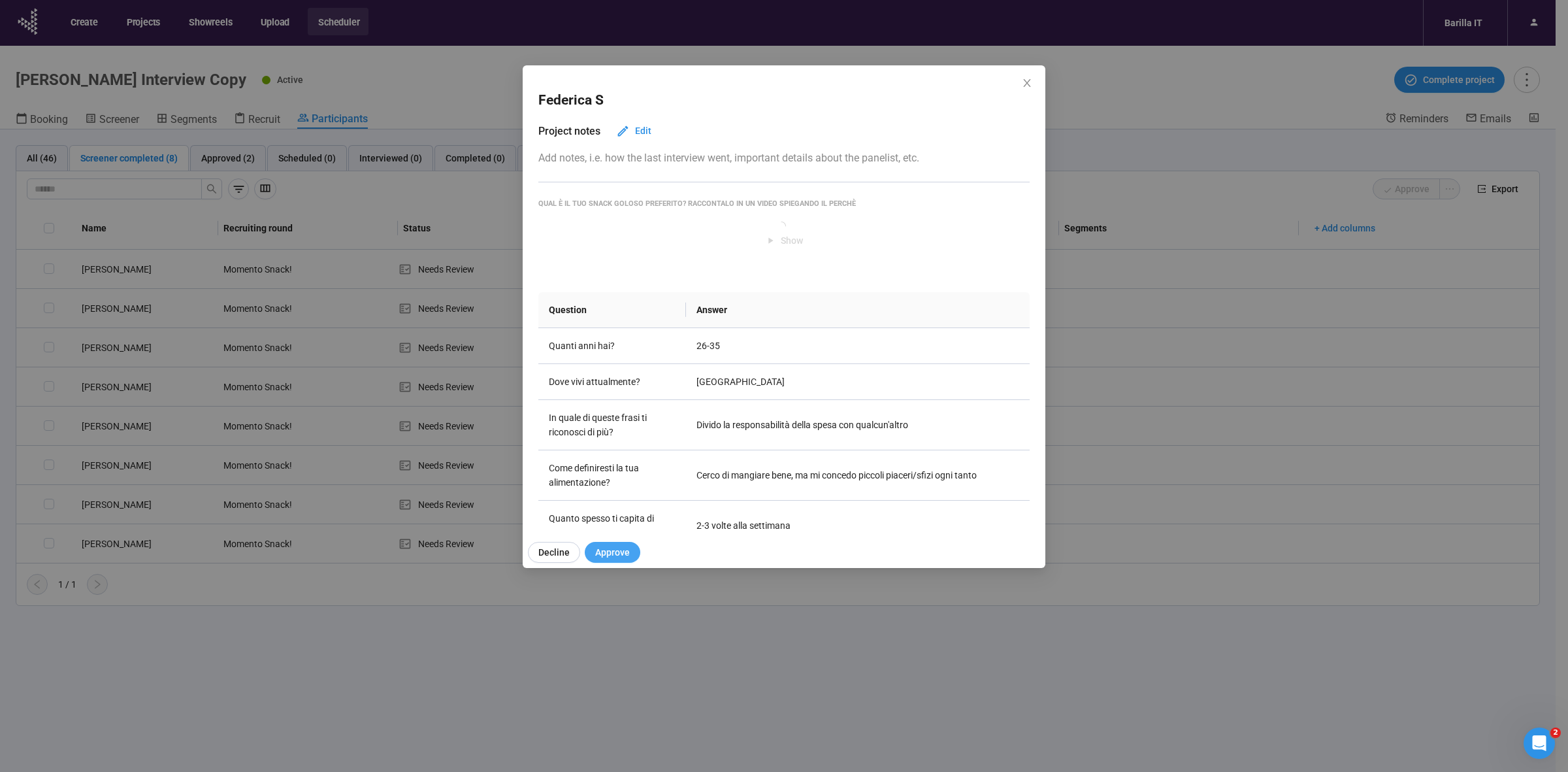
click at [629, 550] on button "Approve" at bounding box center [613, 552] width 56 height 21
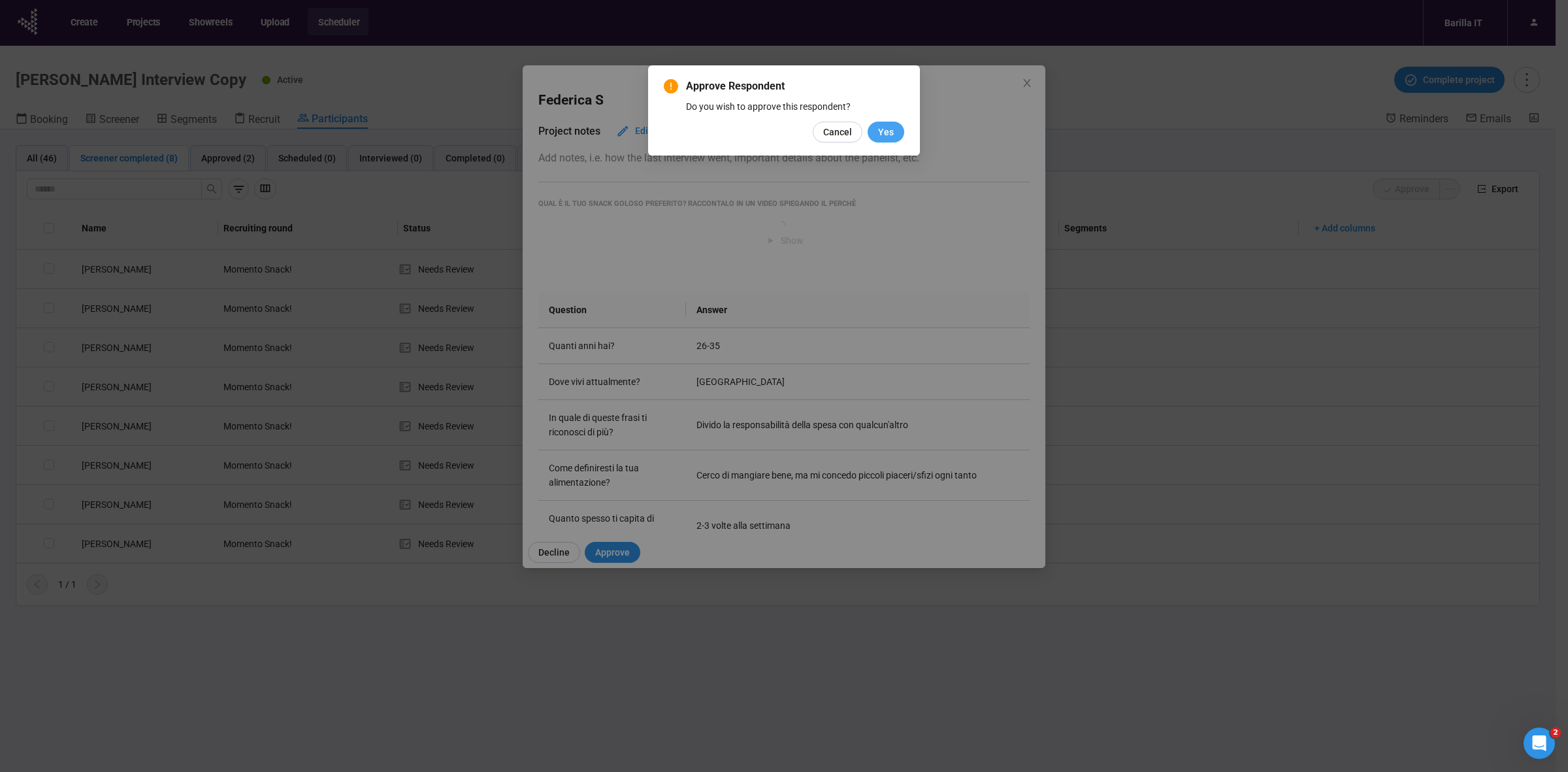
click at [882, 136] on span "Yes" at bounding box center [885, 132] width 15 height 14
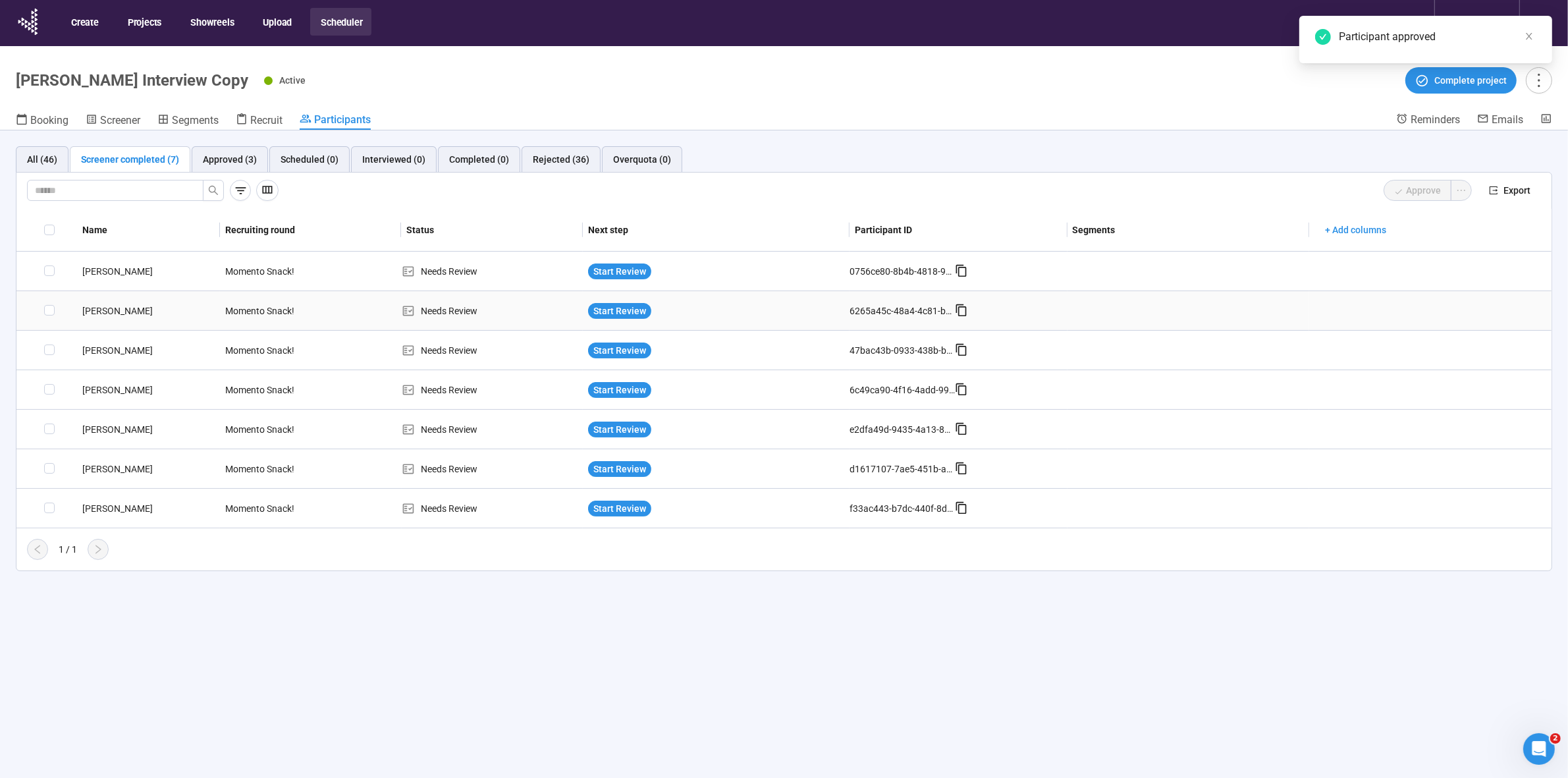
click at [91, 308] on div "[PERSON_NAME]" at bounding box center [149, 311] width 143 height 15
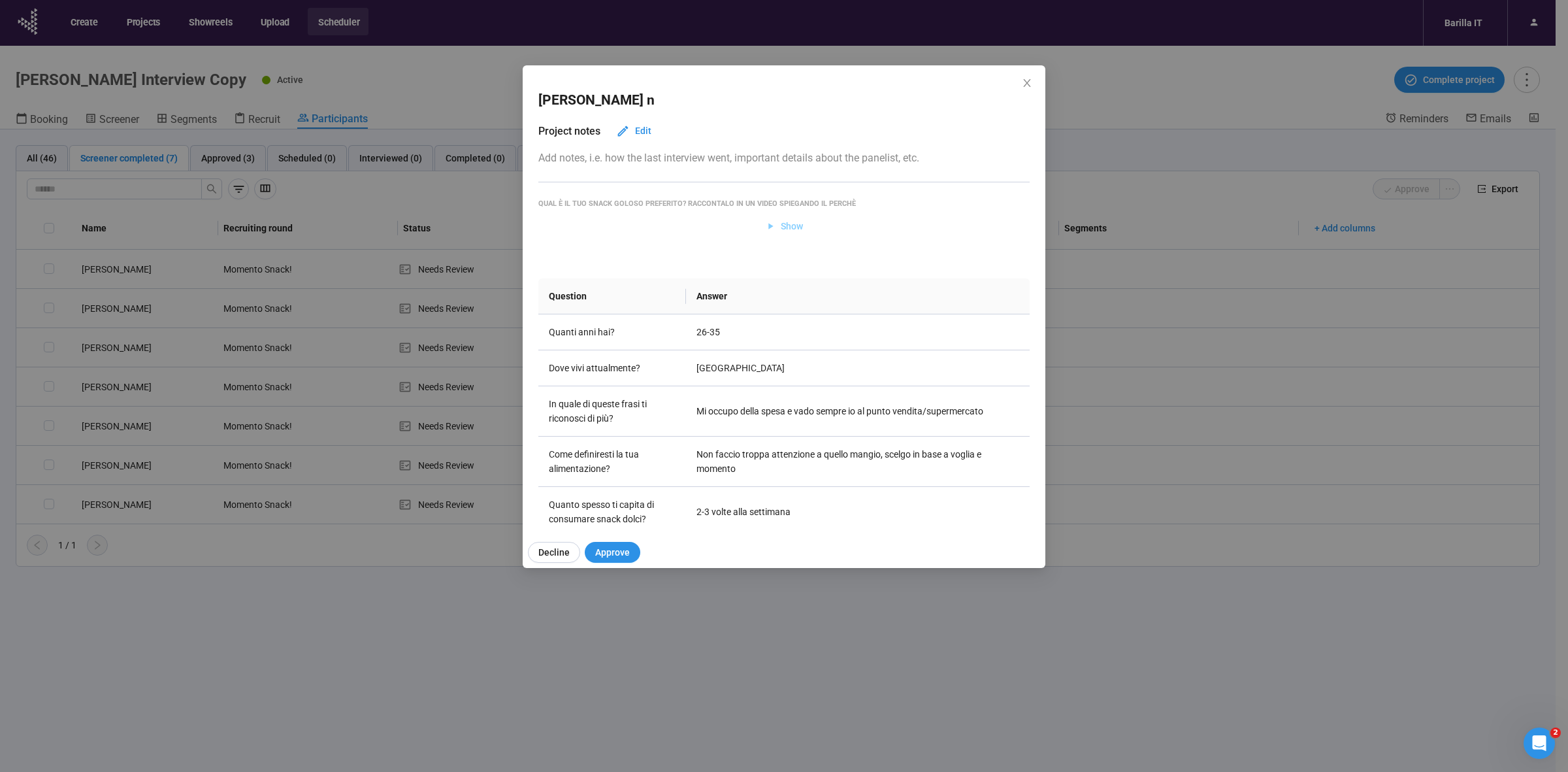
click at [786, 228] on span "Show" at bounding box center [792, 226] width 22 height 14
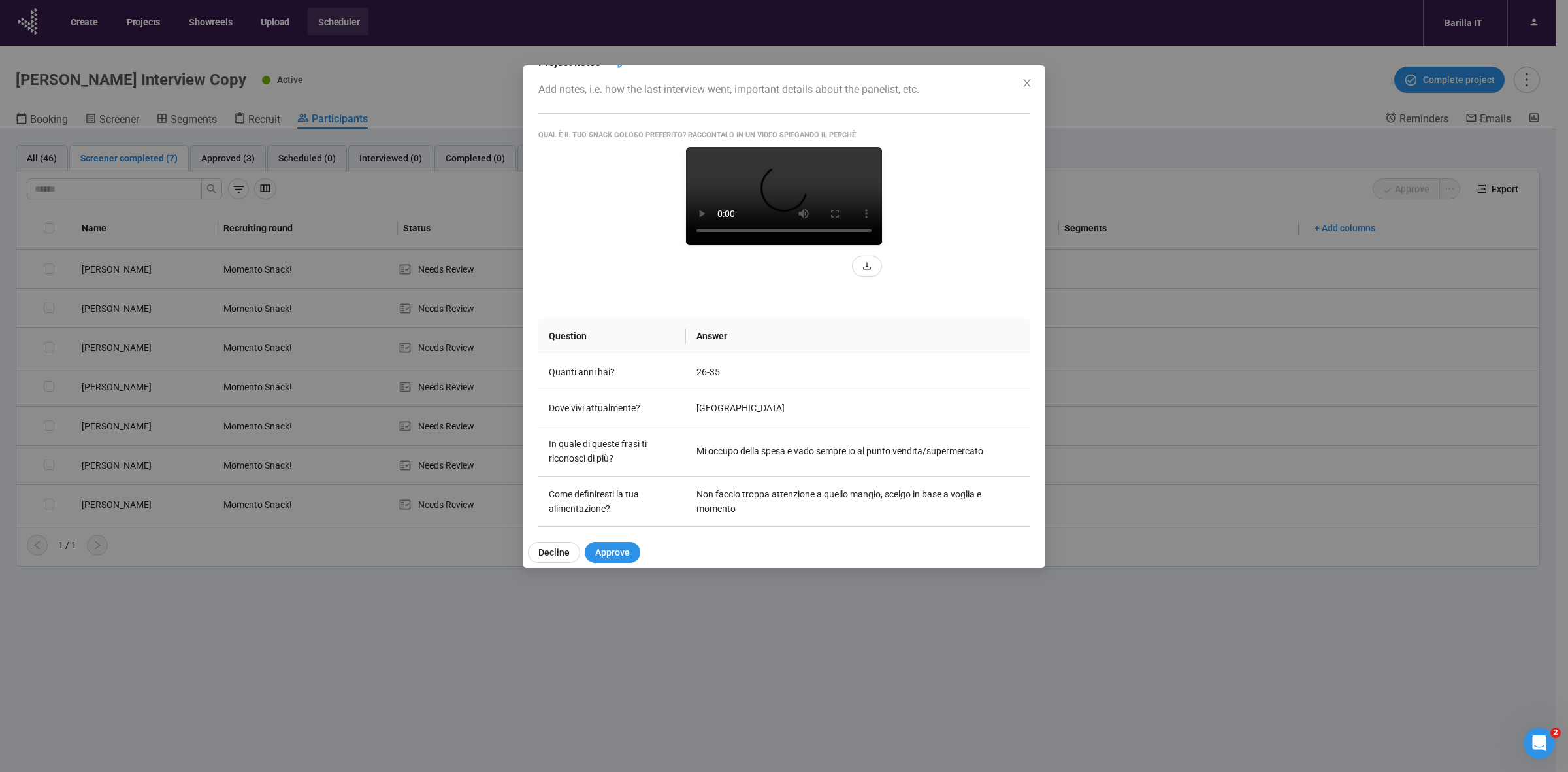
scroll to position [164, 0]
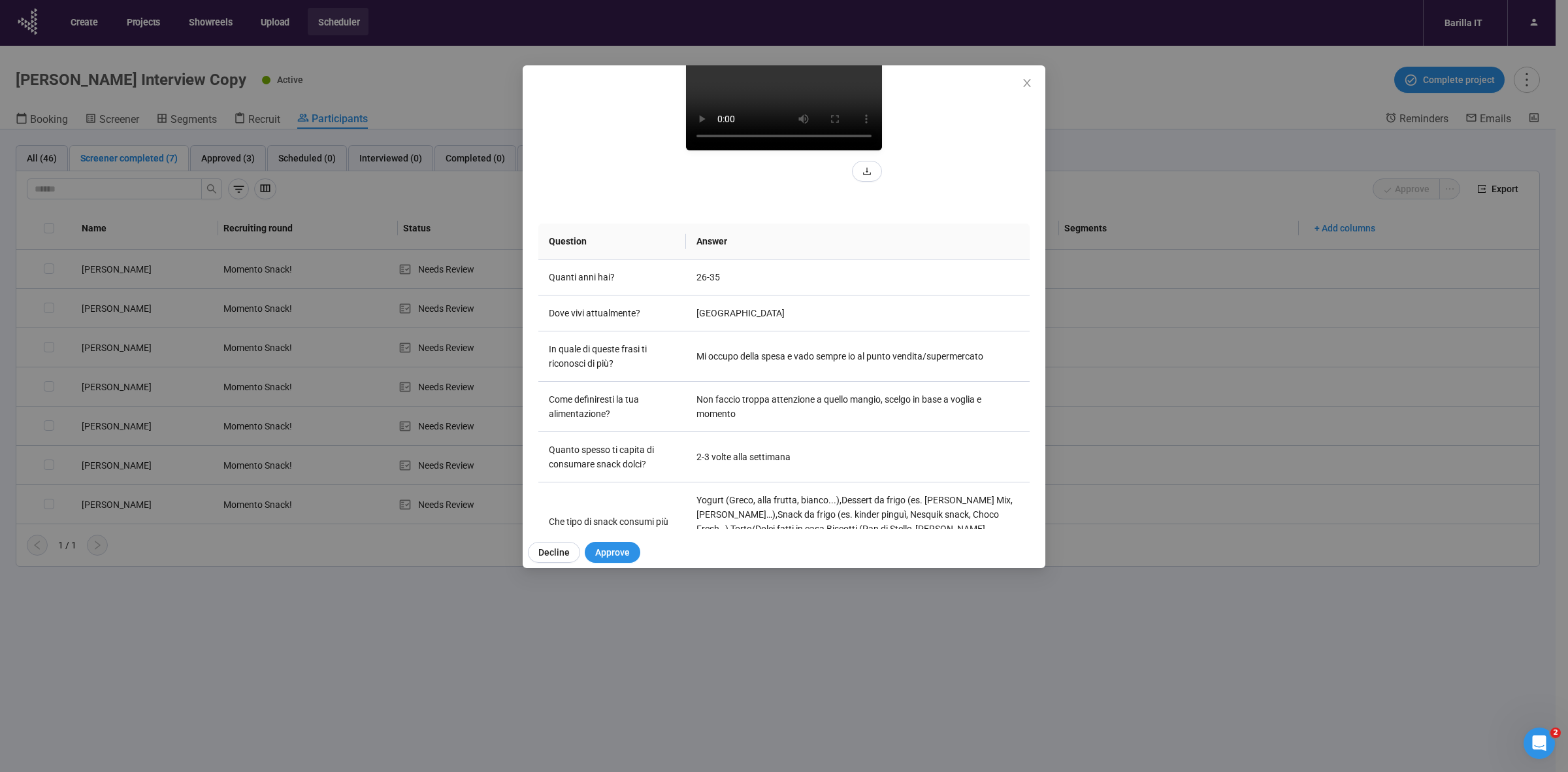
click at [789, 150] on video at bounding box center [784, 101] width 196 height 98
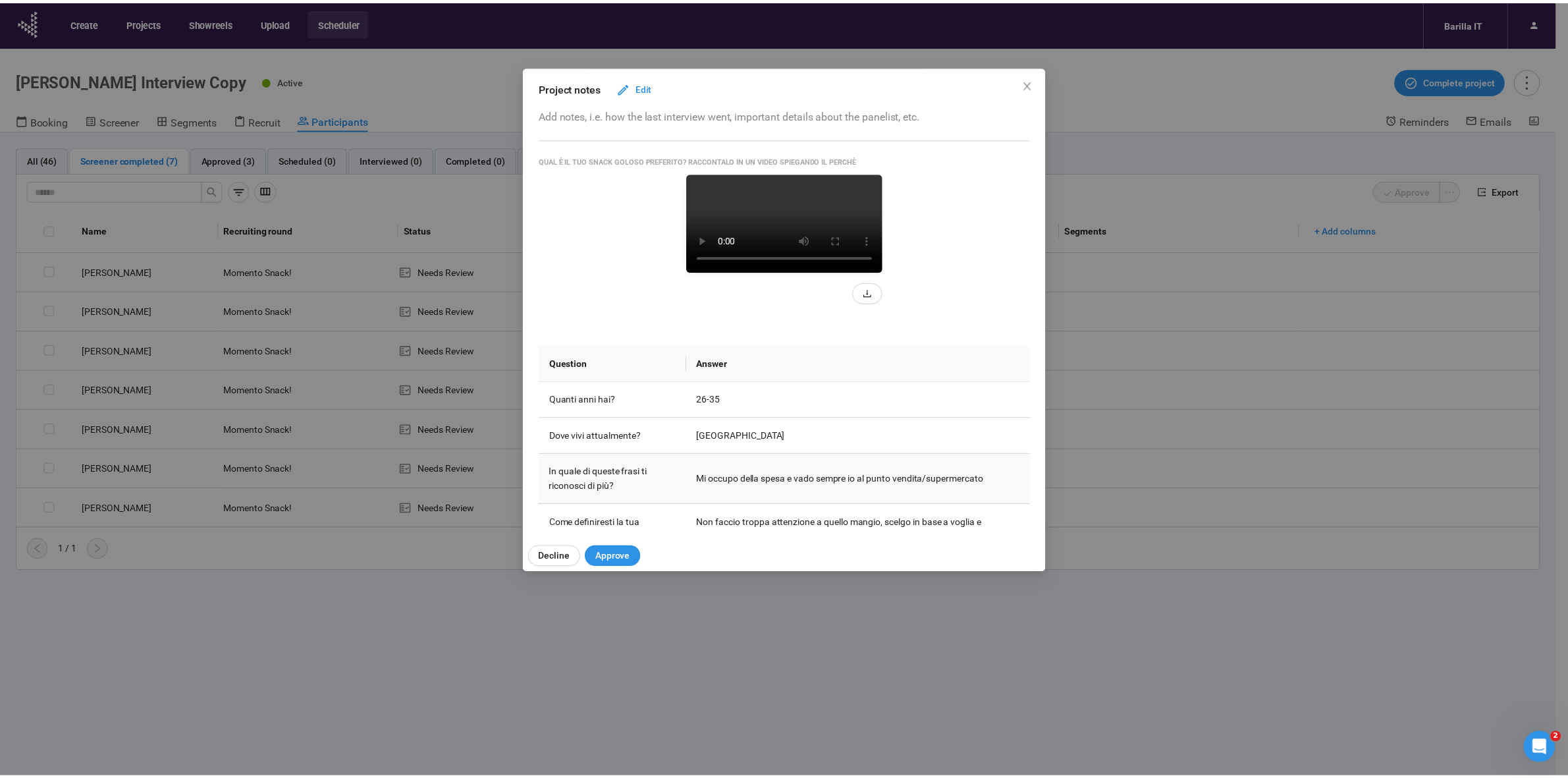
scroll to position [0, 0]
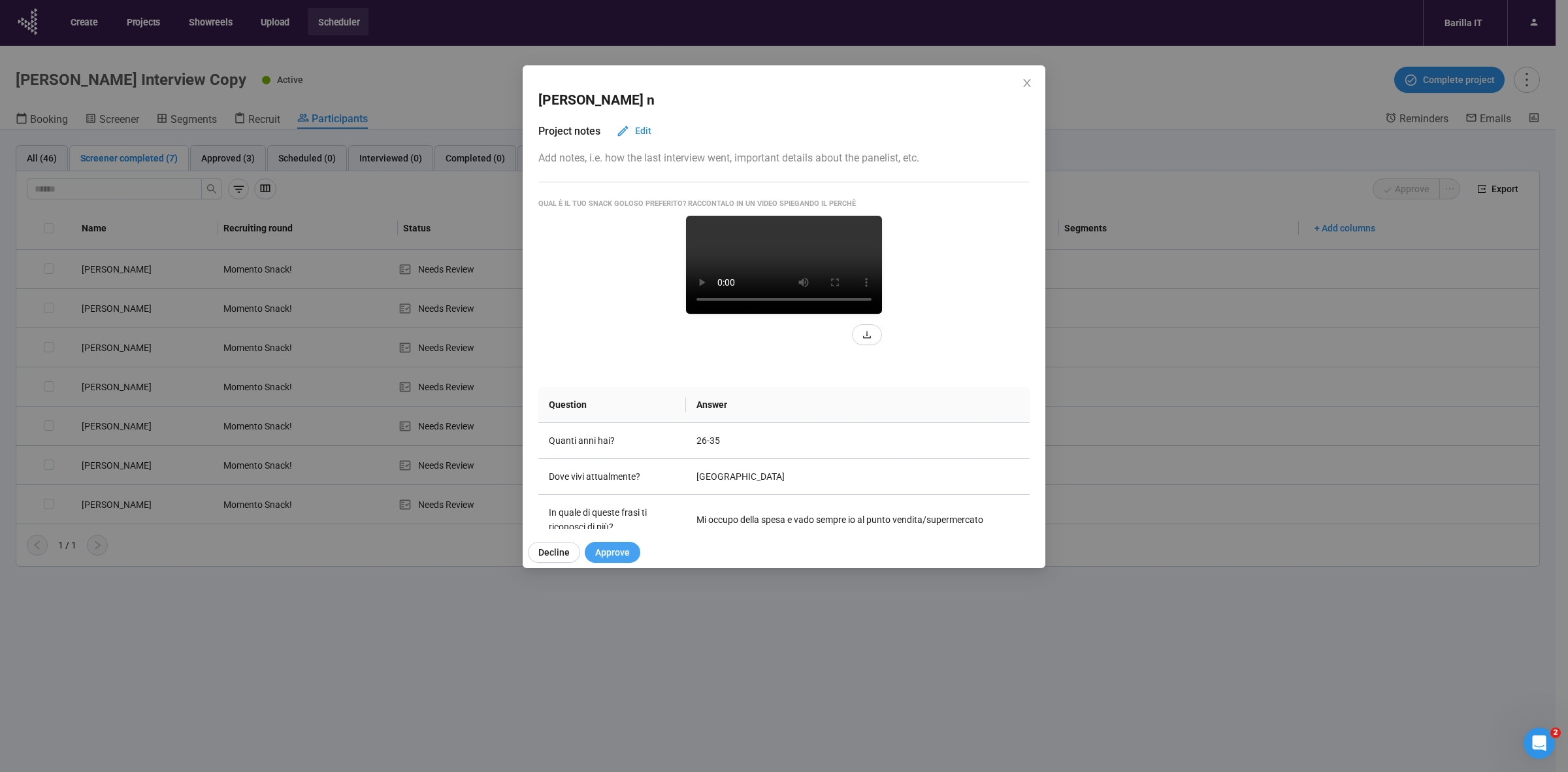
click at [614, 551] on span "Approve" at bounding box center [613, 552] width 34 height 14
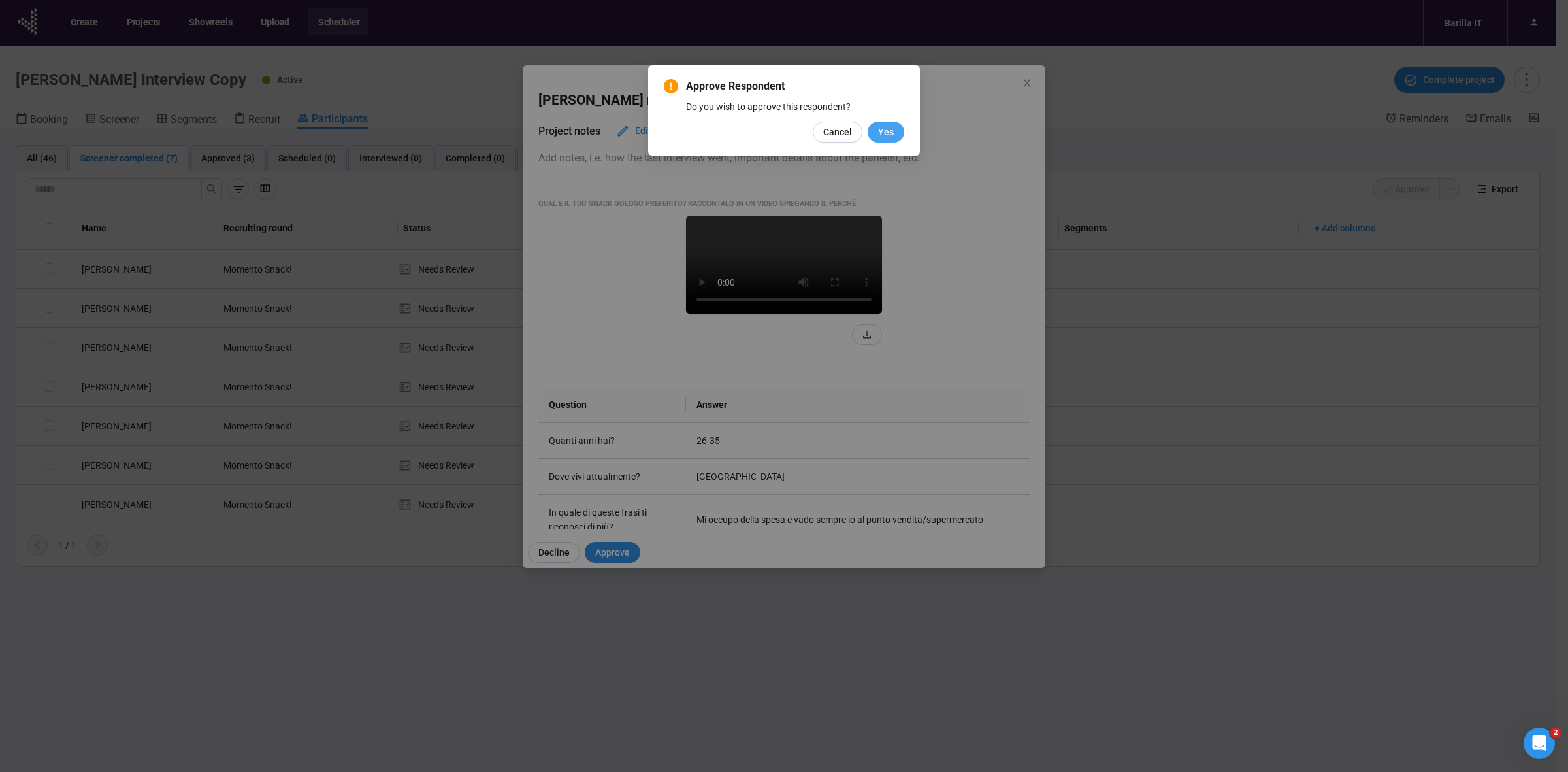
click at [887, 139] on button "Yes" at bounding box center [885, 131] width 37 height 21
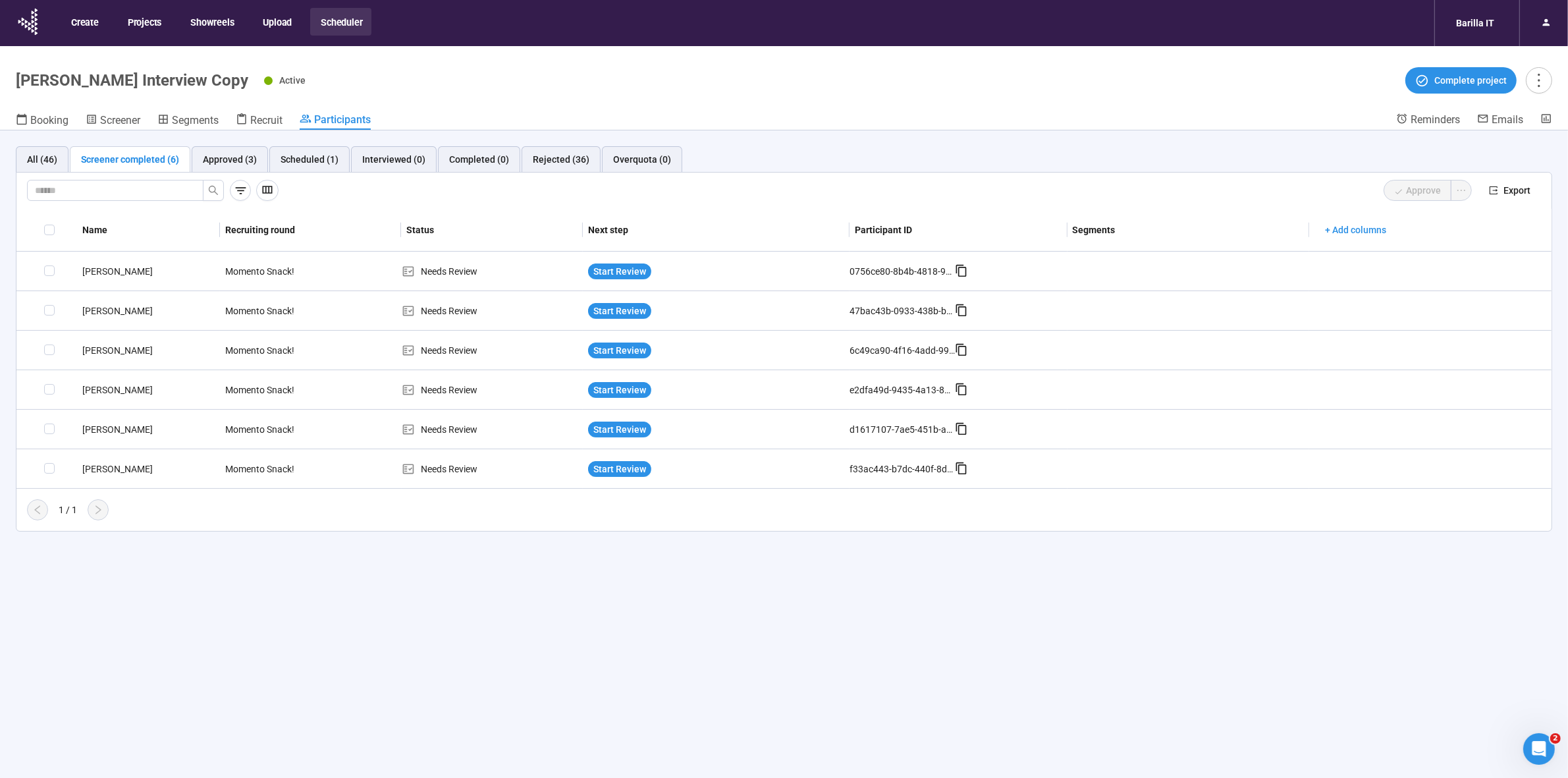
click at [897, 160] on div "All (46) Screener completed (6) Approved (3) Scheduled (1) Interviewed (0) Comp…" at bounding box center [784, 159] width 1536 height 26
click at [310, 161] on div "Scheduled (1)" at bounding box center [309, 160] width 58 height 15
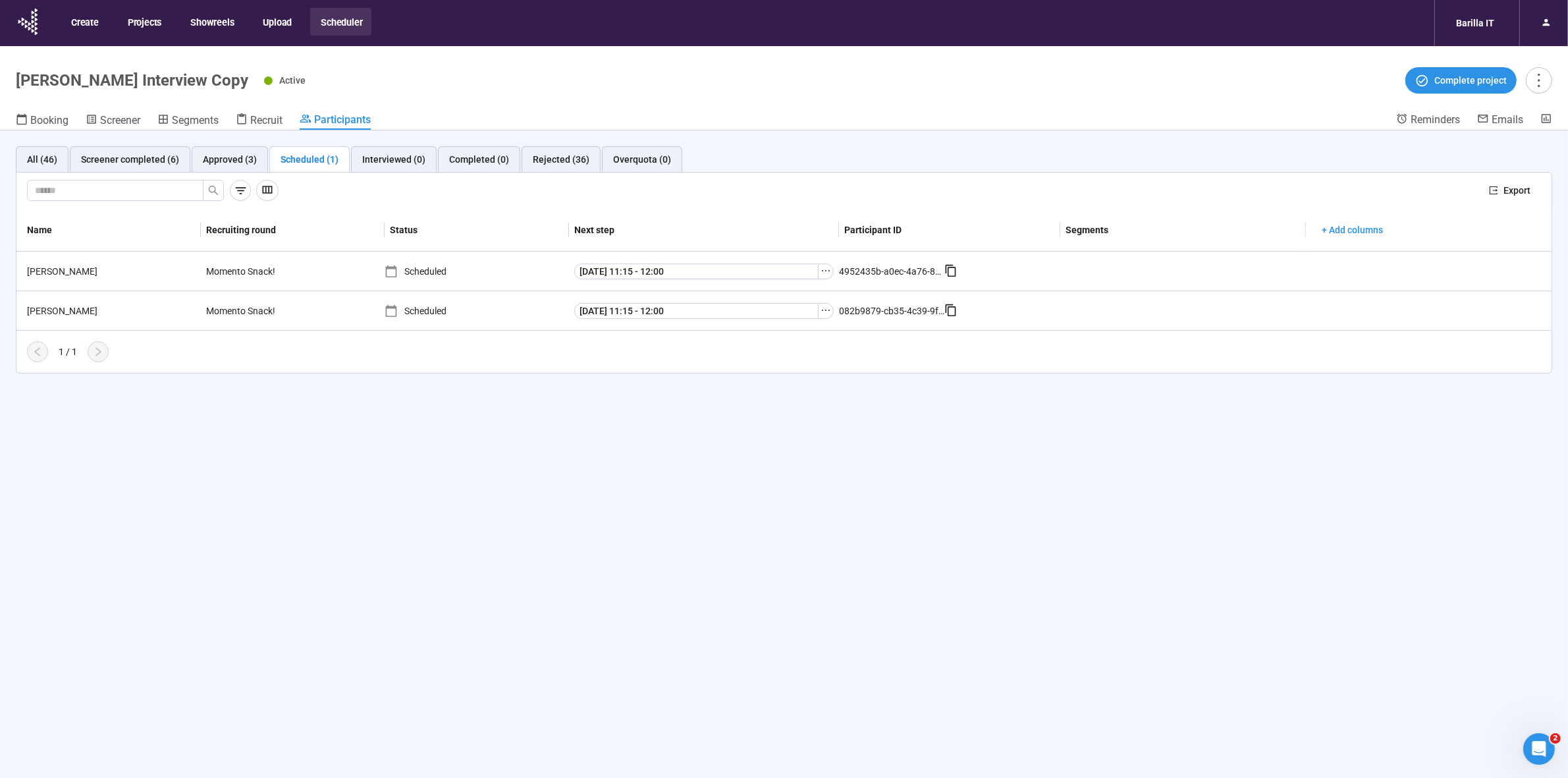
click at [812, 458] on div "All (46) Screener completed (6) Approved (3) Scheduled (1) Interviewed (0) Comp…" at bounding box center [784, 477] width 1568 height 694
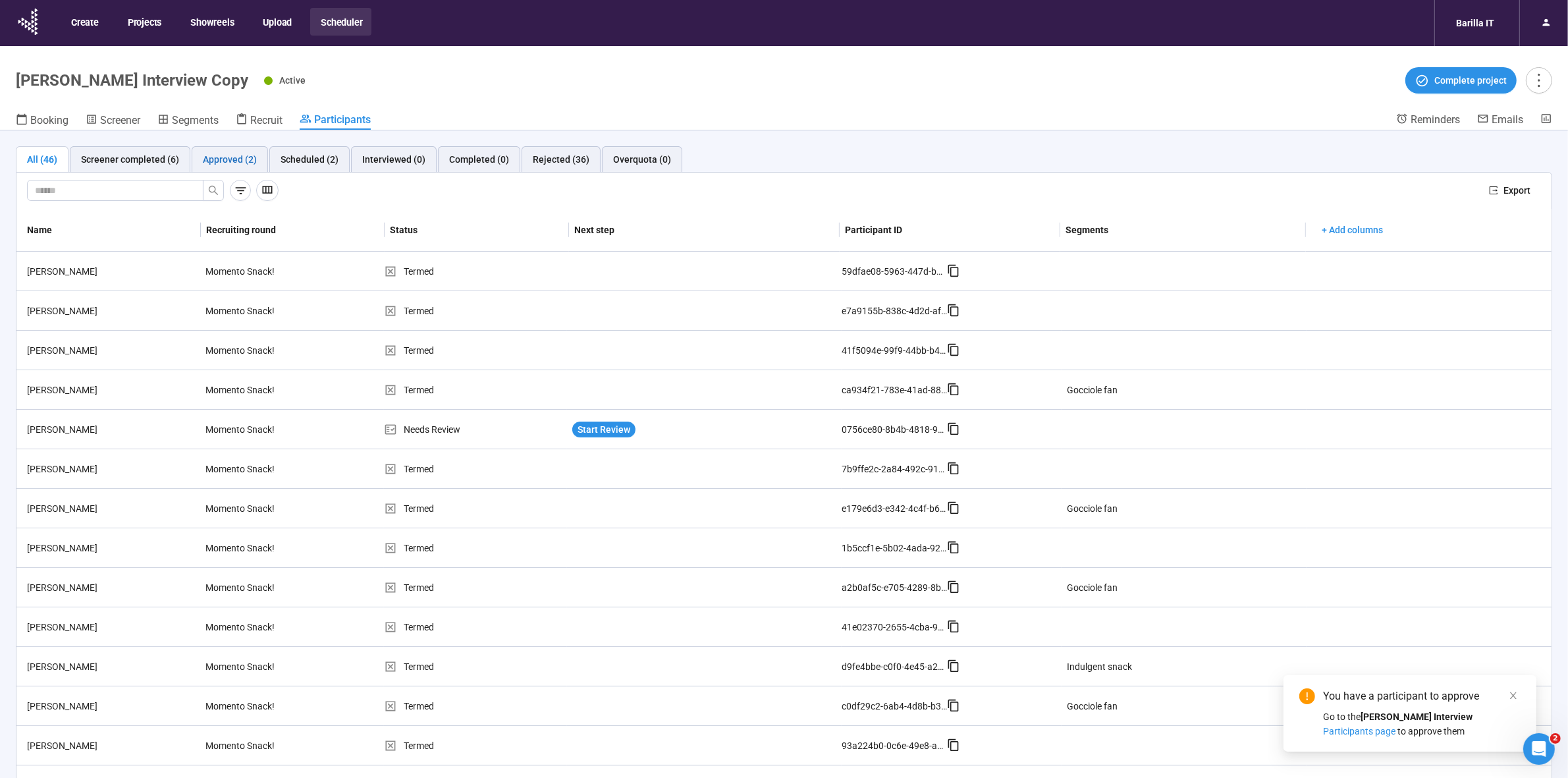
click at [224, 160] on div "Approved (2)" at bounding box center [230, 160] width 54 height 15
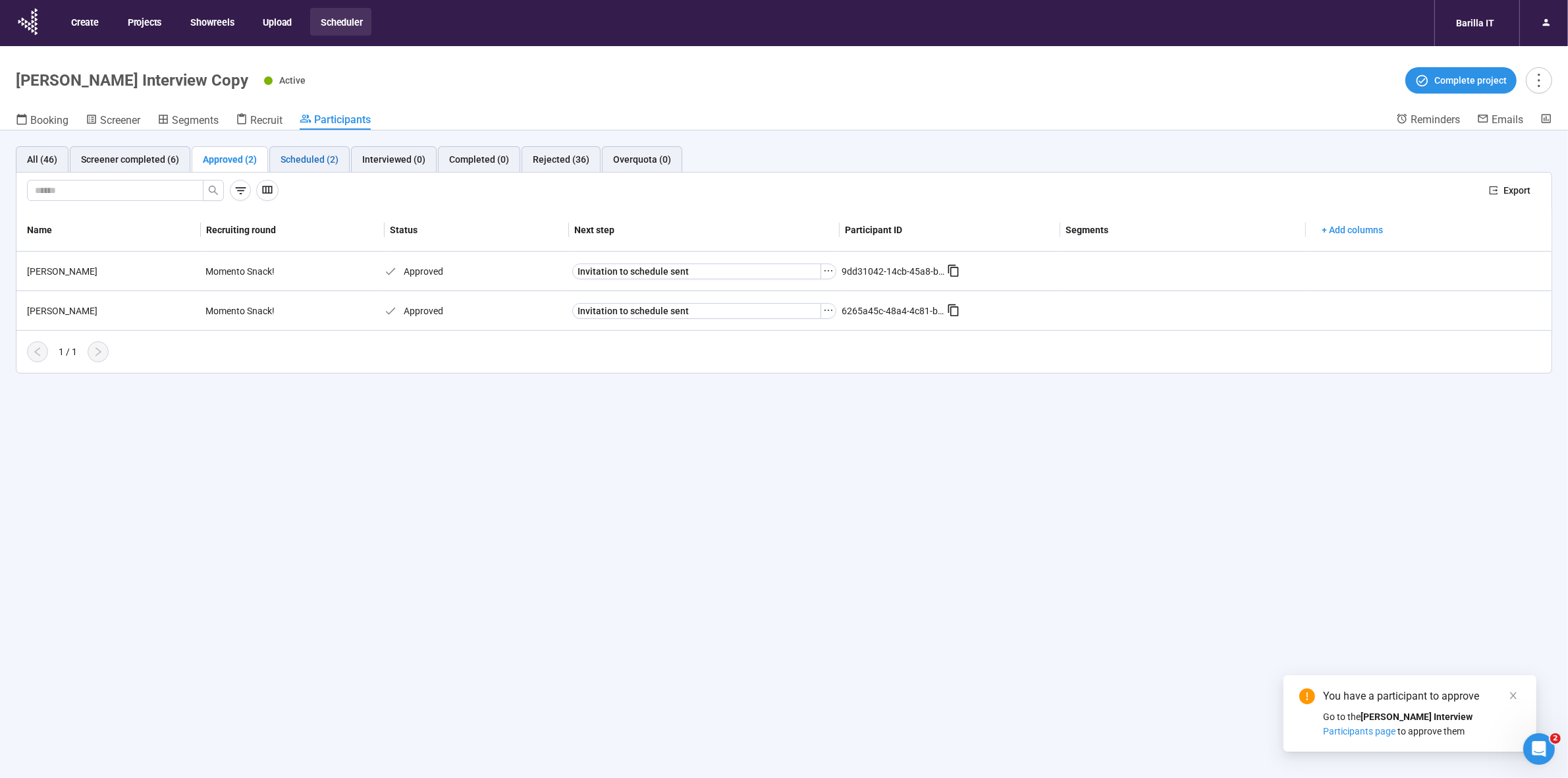
click at [290, 162] on div "Scheduled (2)" at bounding box center [309, 160] width 58 height 15
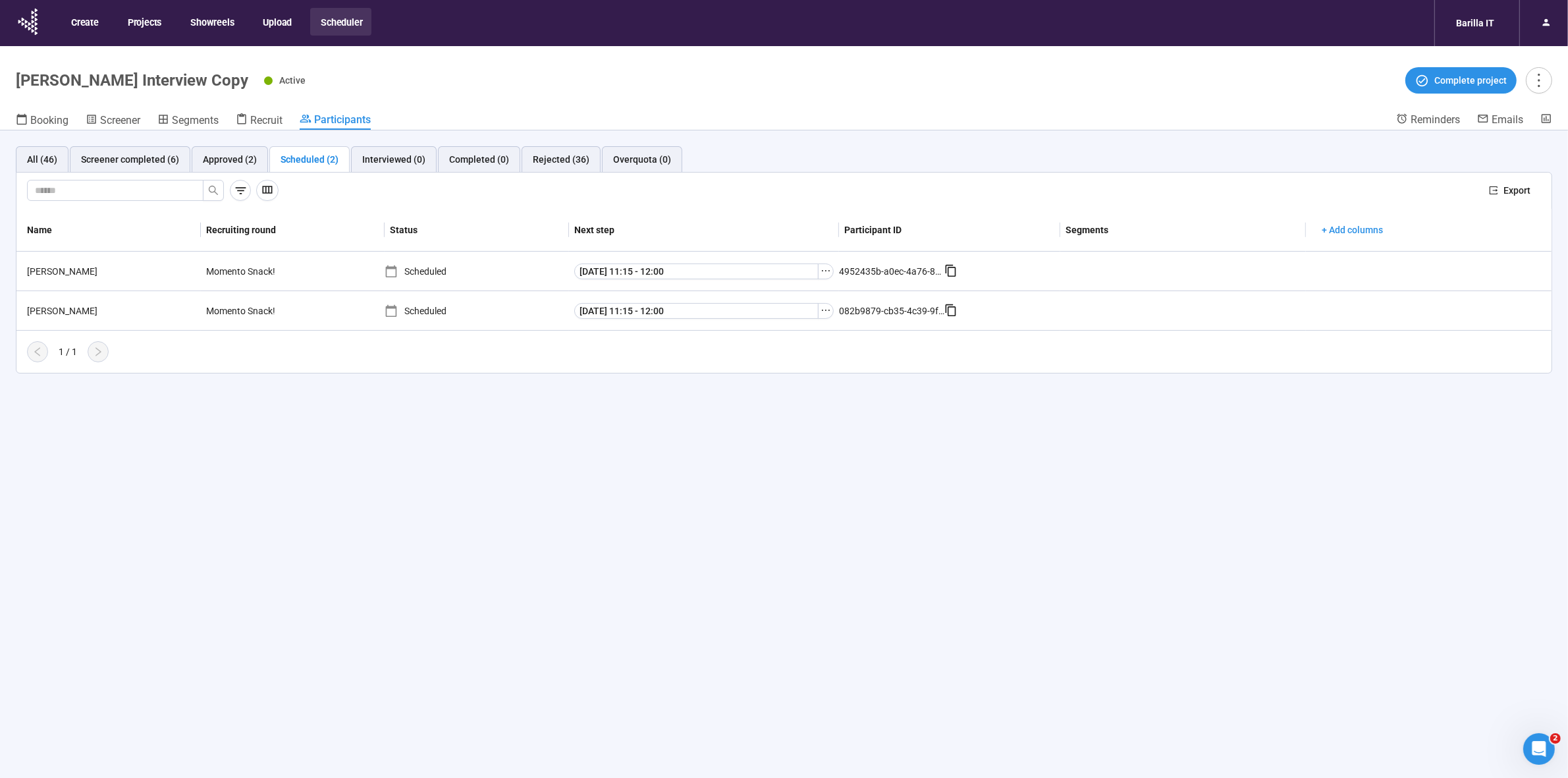
click at [815, 646] on div "All (46) Screener completed (6) Approved (2) Scheduled (2) Interviewed (0) Comp…" at bounding box center [784, 477] width 1568 height 694
click at [830, 270] on icon "ellipsis" at bounding box center [825, 270] width 8 height 1
click at [833, 555] on div "All (46) Screener completed (6) Approved (2) Scheduled (2) Interviewed (0) Comp…" at bounding box center [784, 477] width 1568 height 694
click at [133, 155] on div "Screener completed (6)" at bounding box center [130, 160] width 98 height 15
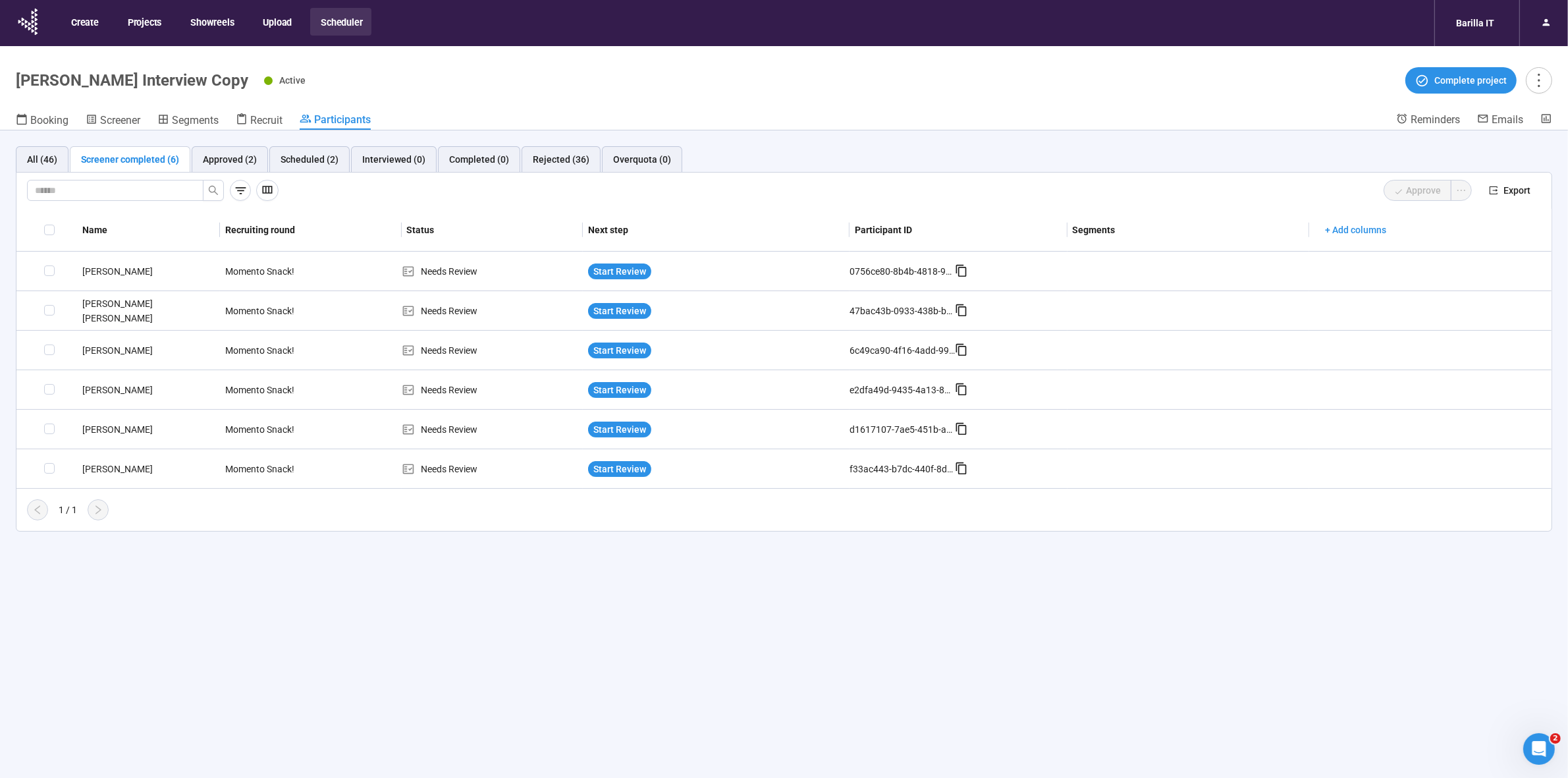
click at [349, 618] on div "All (46) Screener completed (6) Approved (2) Scheduled (2) Interviewed (0) Comp…" at bounding box center [784, 477] width 1568 height 694
click at [930, 609] on div "All (46) Screener completed (6) Approved (2) Scheduled (2) Interviewed (0) Comp…" at bounding box center [784, 477] width 1568 height 694
click at [304, 679] on div "All (46) Screener completed (6) Approved (2) Scheduled (2) Interviewed (0) Comp…" at bounding box center [784, 477] width 1568 height 694
